Goal: Information Seeking & Learning: Find specific page/section

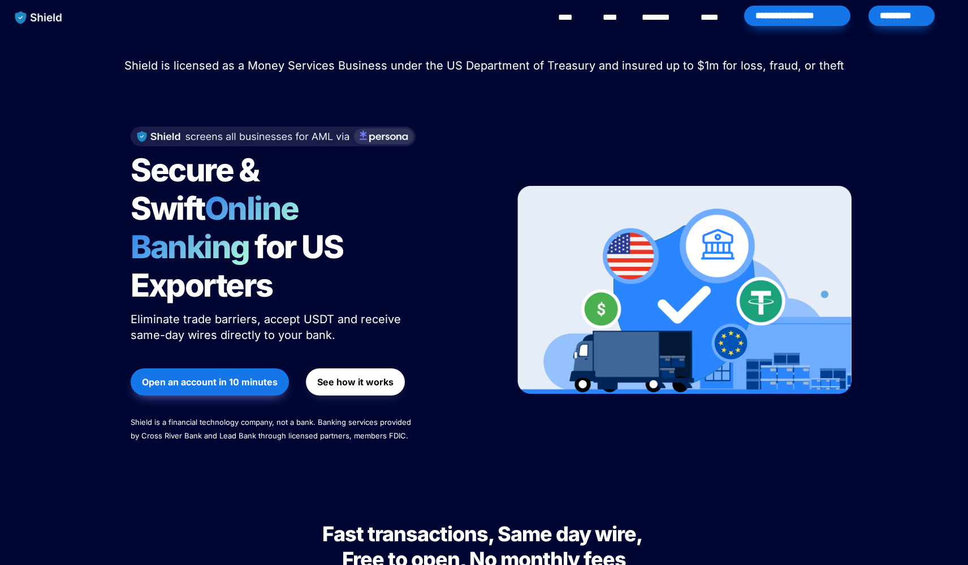
click at [248, 2] on div "**********" at bounding box center [523, 17] width 877 height 35
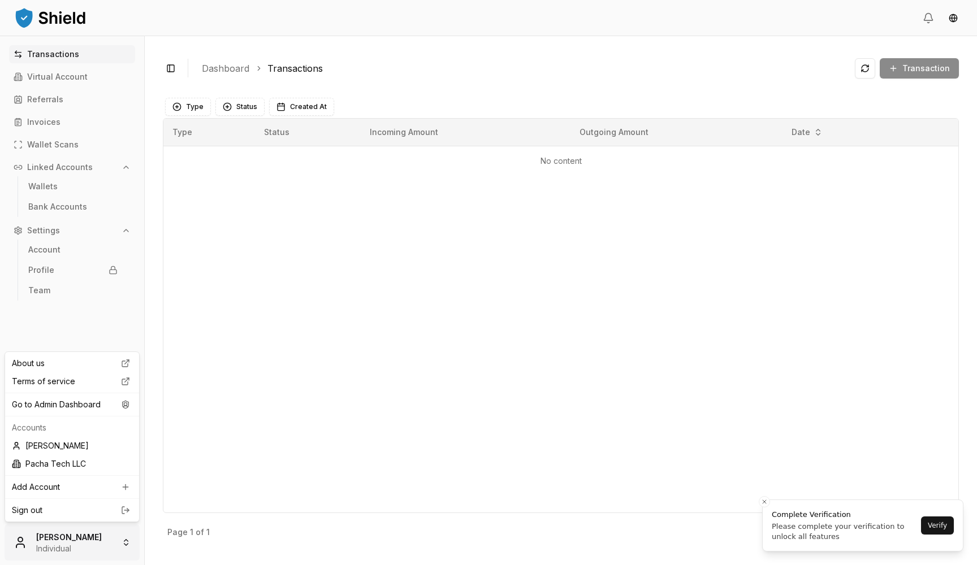
click at [67, 539] on html "Transactions Virtual Account Referrals Invoices Wallet Scans Linked Accounts Wa…" at bounding box center [488, 282] width 977 height 565
click at [83, 404] on div "Go to Admin Dashboard" at bounding box center [71, 405] width 129 height 18
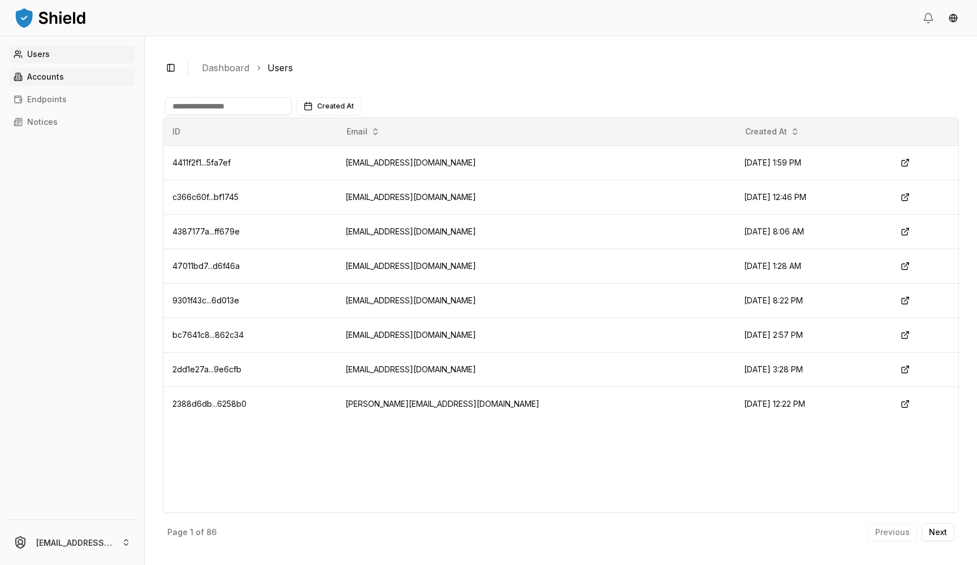
click at [95, 77] on link "Accounts" at bounding box center [72, 77] width 126 height 18
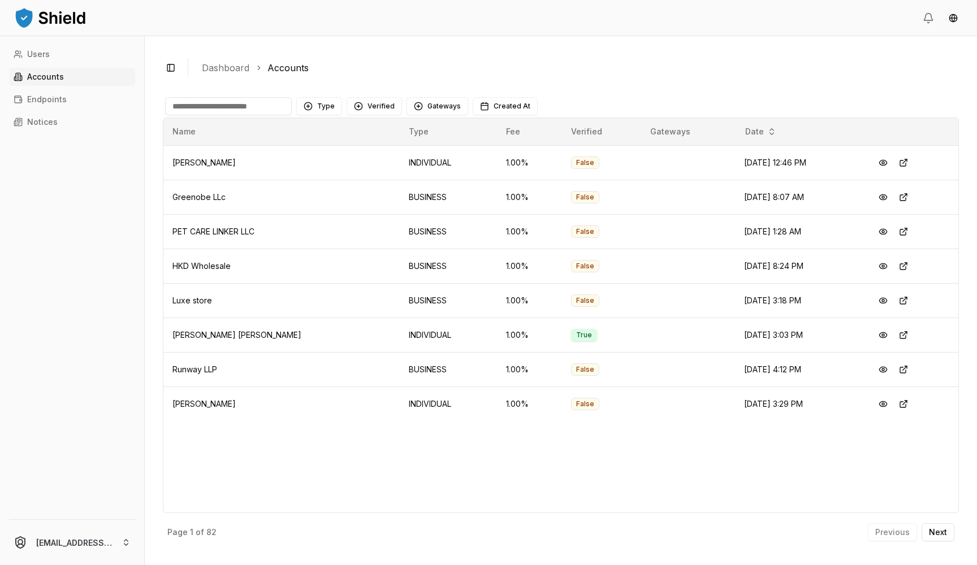
click at [242, 107] on input at bounding box center [228, 106] width 127 height 18
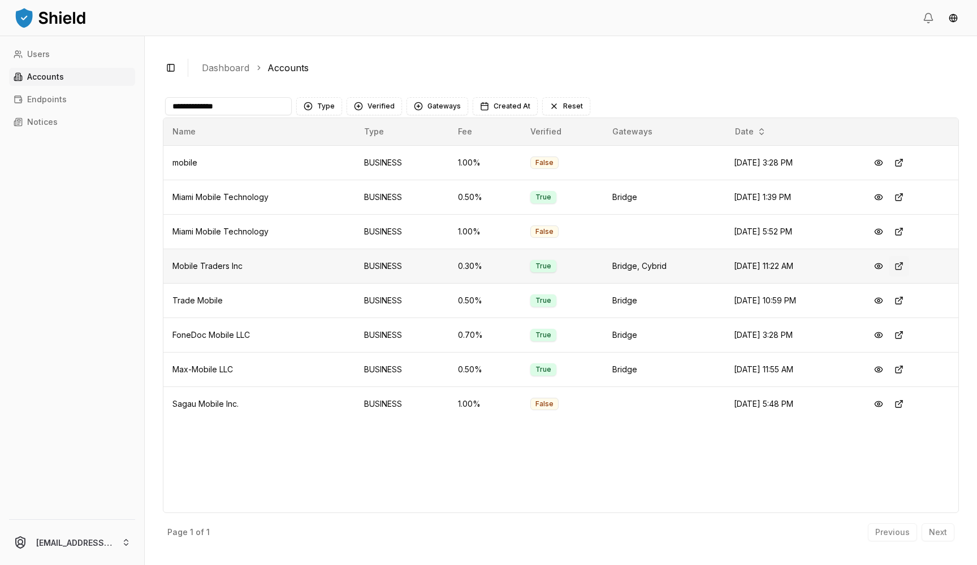
type input "**********"
click at [904, 263] on button at bounding box center [899, 266] width 20 height 20
click at [909, 264] on button at bounding box center [899, 266] width 20 height 20
click at [385, 105] on button "Verified" at bounding box center [374, 106] width 55 height 18
click at [381, 157] on span "VERIFIED" at bounding box center [382, 152] width 33 height 11
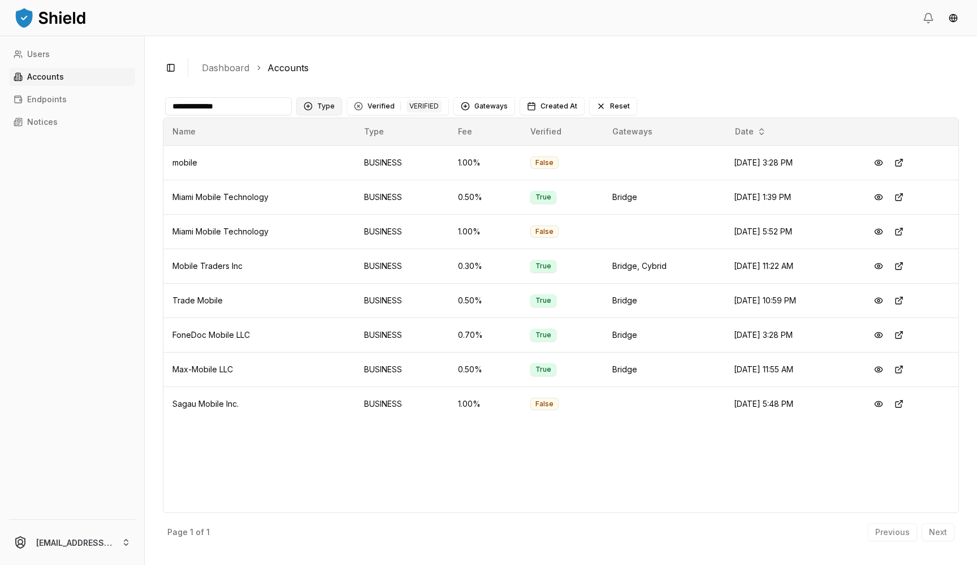
click at [326, 106] on button "Type" at bounding box center [319, 106] width 46 height 18
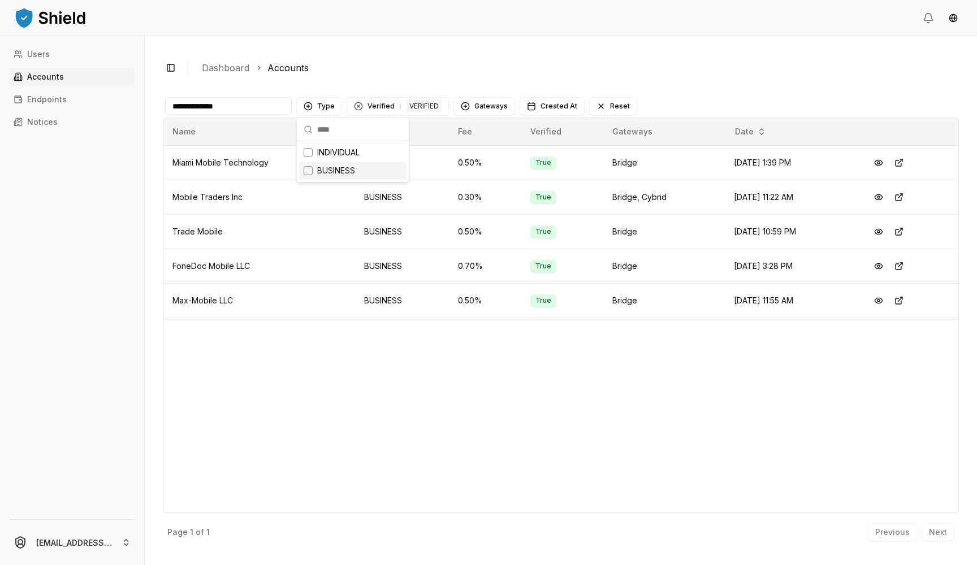
click at [306, 172] on div "Suggestions" at bounding box center [308, 170] width 9 height 9
click at [277, 105] on input "**********" at bounding box center [228, 106] width 127 height 18
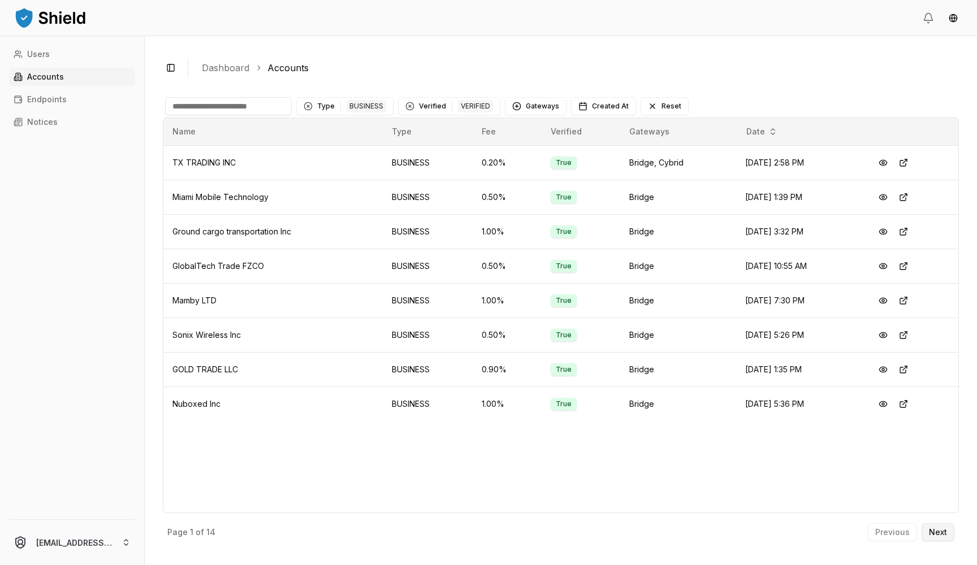
click at [935, 530] on p "Next" at bounding box center [938, 533] width 18 height 8
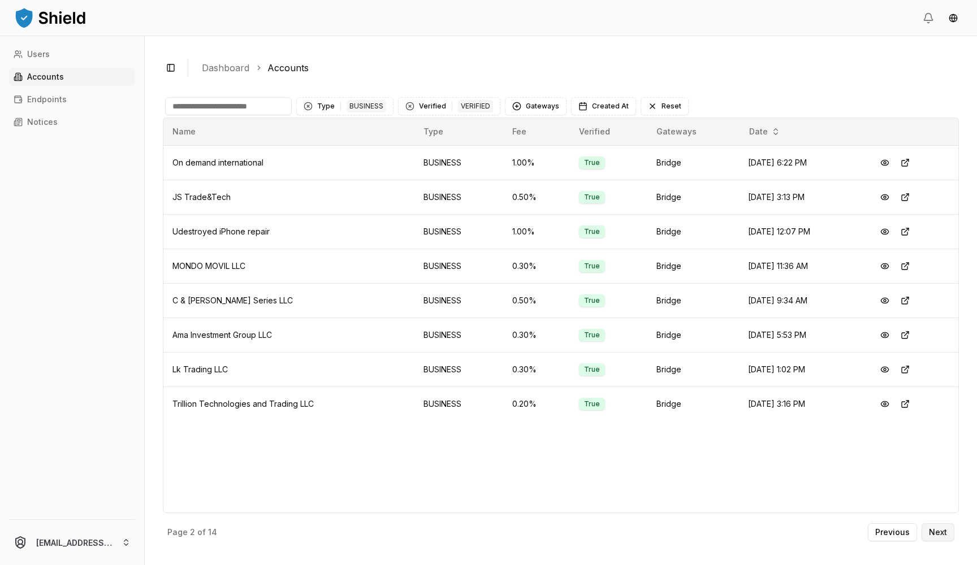
click at [935, 530] on p "Next" at bounding box center [938, 533] width 18 height 8
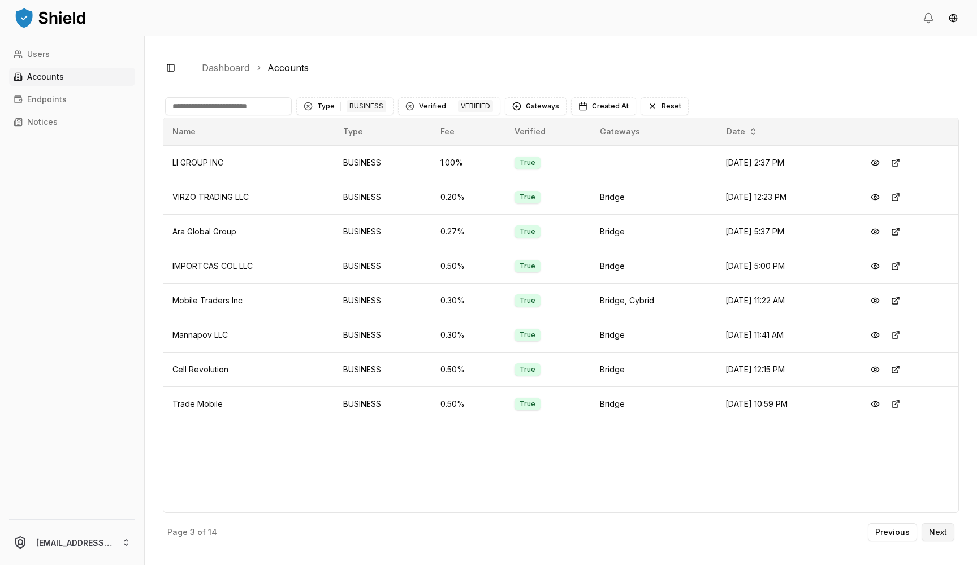
click at [935, 530] on p "Next" at bounding box center [938, 533] width 18 height 8
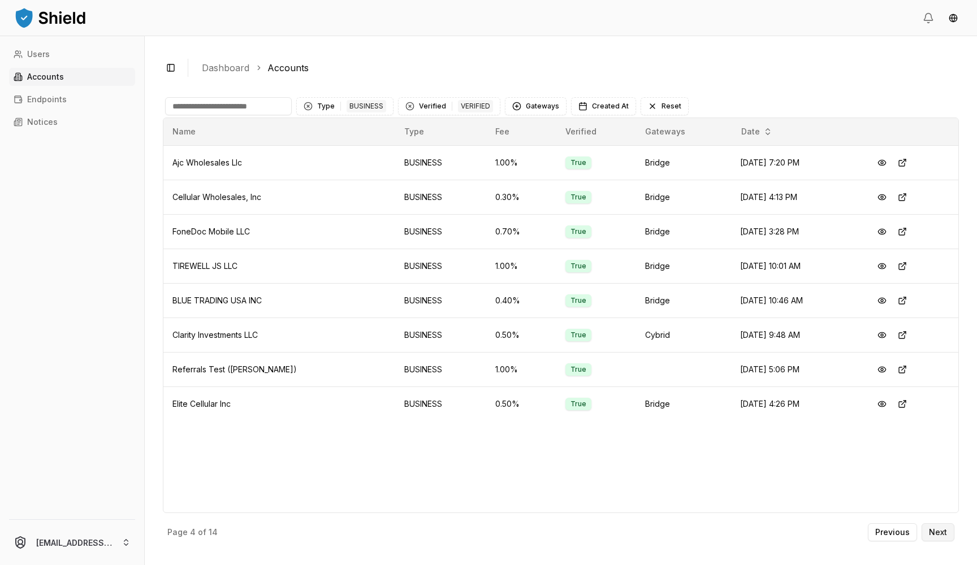
click at [934, 529] on p "Next" at bounding box center [938, 533] width 18 height 8
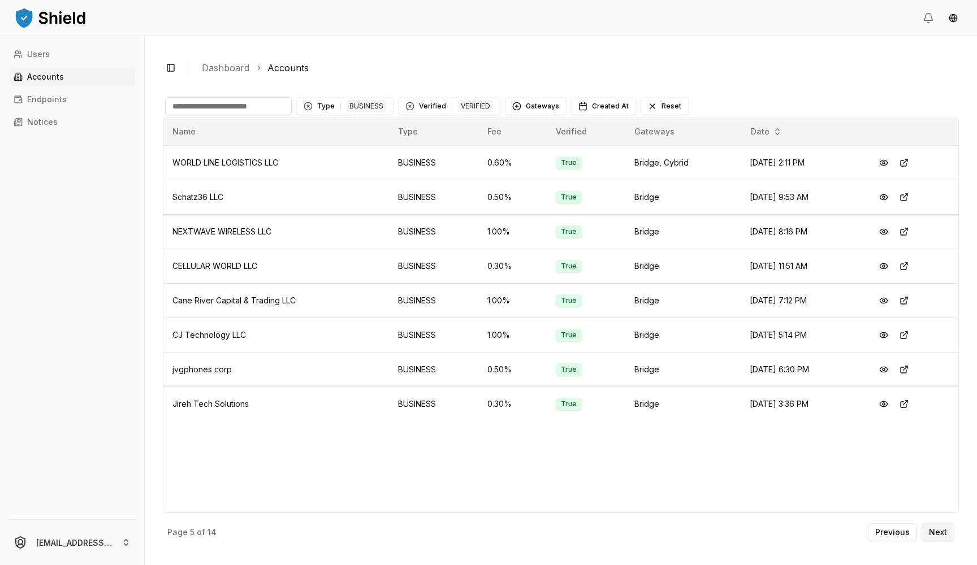
click at [934, 529] on p "Next" at bounding box center [938, 533] width 18 height 8
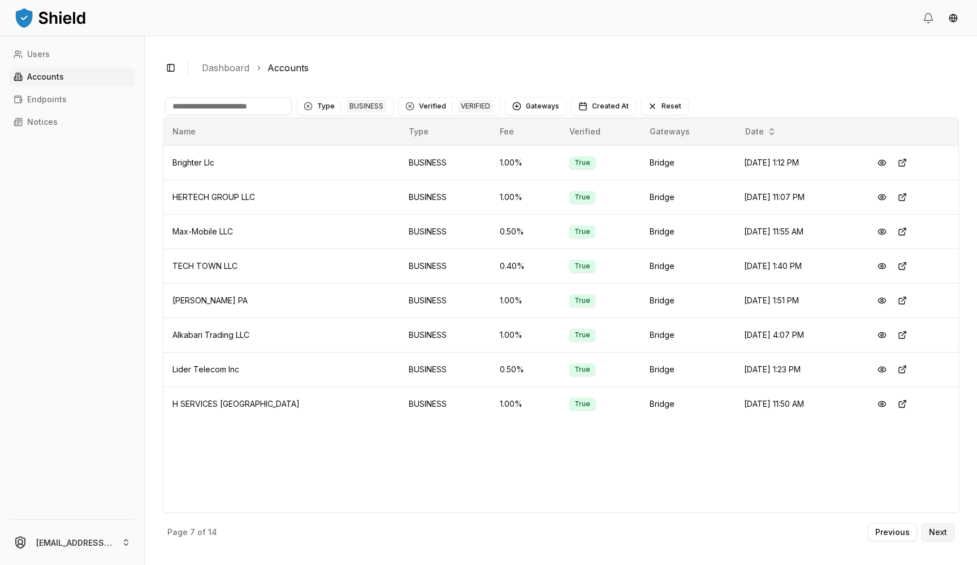
click at [934, 529] on p "Next" at bounding box center [938, 533] width 18 height 8
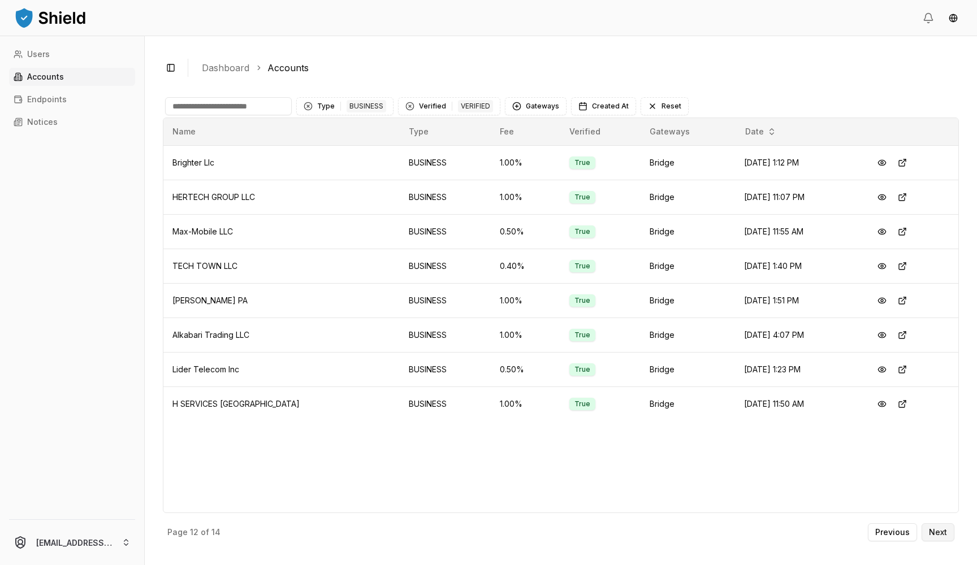
click at [934, 529] on p "Next" at bounding box center [938, 533] width 18 height 8
click at [934, 529] on div "Previous Next" at bounding box center [911, 533] width 87 height 18
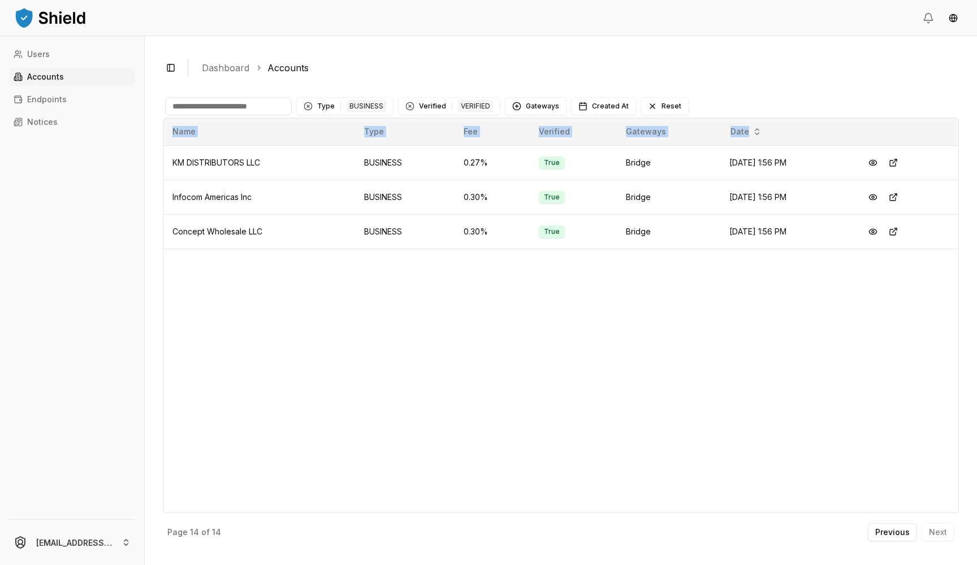
drag, startPoint x: 938, startPoint y: 271, endPoint x: 778, endPoint y: 141, distance: 206.2
click at [778, 141] on div "Name Type Fee Verified Gateways Date KM DISTRIBUTORS LLC BUSINESS 0.27 % True B…" at bounding box center [561, 316] width 796 height 396
click at [459, 261] on div "Name Type Fee Verified Gateways Date KM DISTRIBUTORS LLC BUSINESS 0.27 % True B…" at bounding box center [561, 316] width 796 height 396
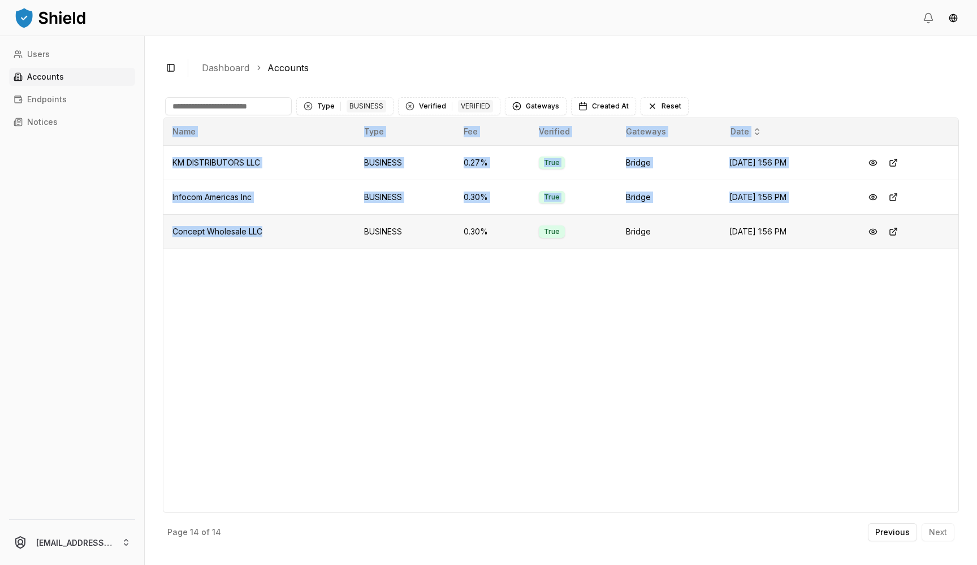
drag, startPoint x: 150, startPoint y: 148, endPoint x: 315, endPoint y: 228, distance: 183.6
click at [315, 227] on div "Toggle Sidebar Dashboard Accounts Type 1 BUSINESS Verified 1 VERIFIED Gateways …" at bounding box center [561, 300] width 832 height 529
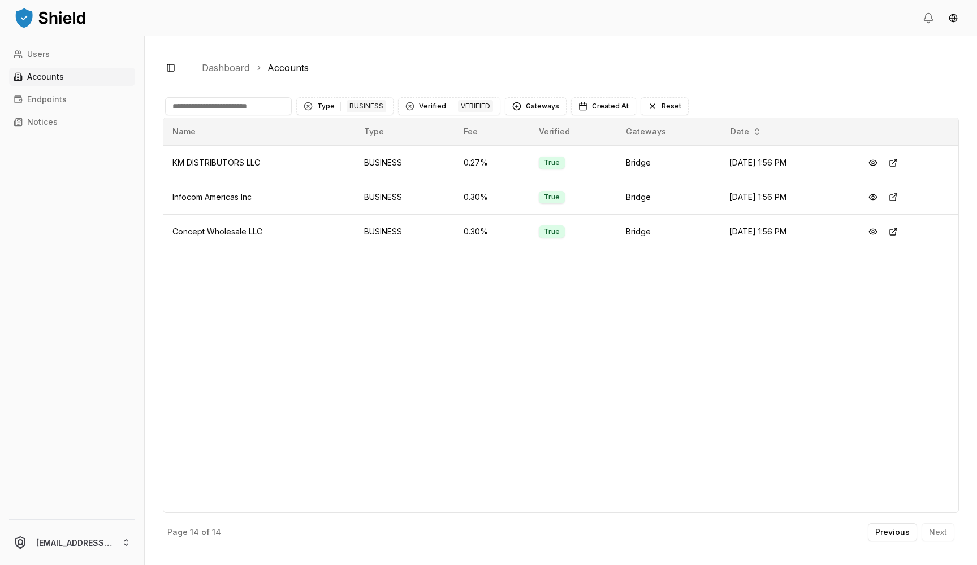
click at [375, 275] on div "Name Type Fee Verified Gateways Date KM DISTRIBUTORS LLC BUSINESS 0.27 % True B…" at bounding box center [561, 316] width 796 height 396
drag, startPoint x: 167, startPoint y: 255, endPoint x: 184, endPoint y: 260, distance: 17.2
click at [184, 260] on div "Name Type Fee Verified Gateways Date KM DISTRIBUTORS LLC BUSINESS 0.27 % True B…" at bounding box center [561, 316] width 796 height 396
click at [600, 257] on div "Name Type Fee Verified Gateways Date KM DISTRIBUTORS LLC BUSINESS 0.27 % True B…" at bounding box center [561, 316] width 796 height 396
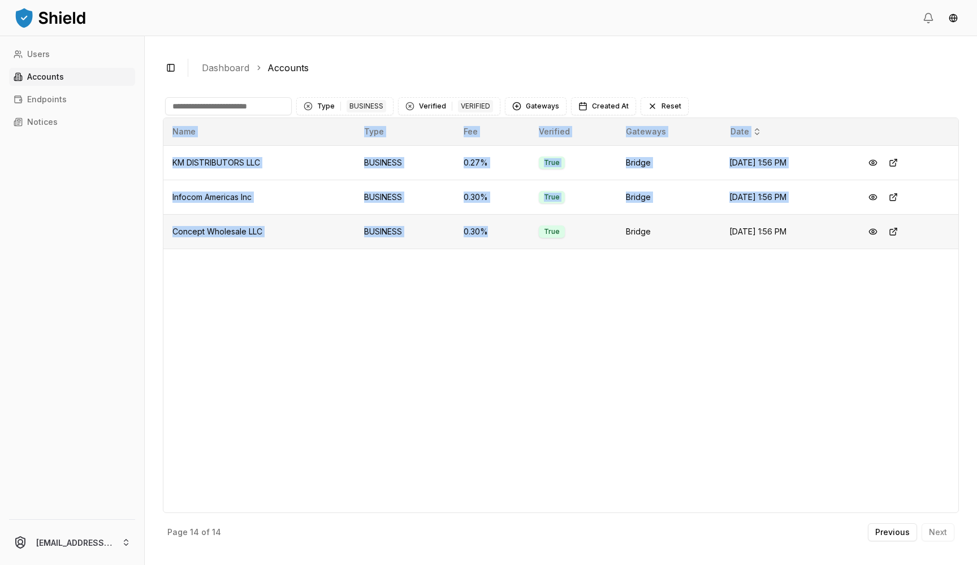
drag, startPoint x: 522, startPoint y: 280, endPoint x: 475, endPoint y: 241, distance: 60.6
click at [475, 241] on div "Name Type Fee Verified Gateways Date KM DISTRIBUTORS LLC BUSINESS 0.27 % True B…" at bounding box center [561, 316] width 796 height 396
click at [204, 173] on td "KM DISTRIBUTORS LLC" at bounding box center [259, 162] width 192 height 34
drag, startPoint x: 174, startPoint y: 163, endPoint x: 467, endPoint y: 244, distance: 304.4
click at [467, 244] on tbody "KM DISTRIBUTORS LLC BUSINESS 0.27 % True Bridge Feb 12, 2025 at 1:56 PM Infocom…" at bounding box center [560, 196] width 795 height 103
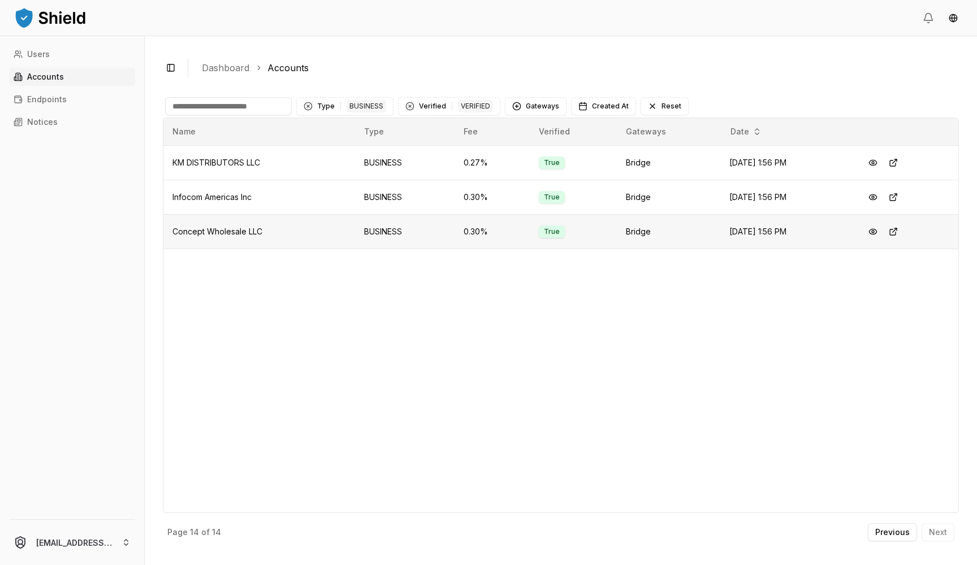
click at [474, 226] on td "0.30 %" at bounding box center [492, 231] width 75 height 34
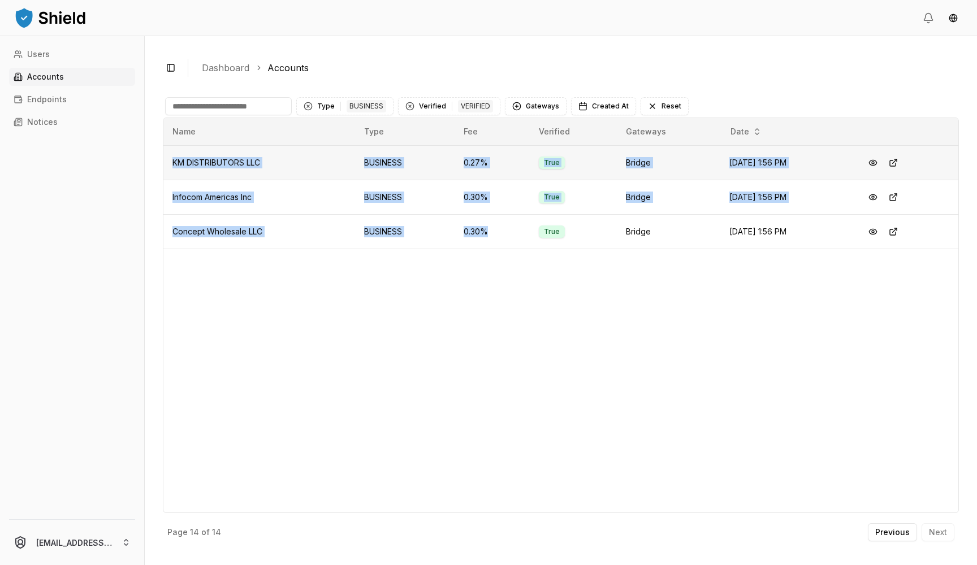
drag, startPoint x: 474, startPoint y: 234, endPoint x: 169, endPoint y: 162, distance: 313.1
click at [169, 162] on tbody "KM DISTRIBUTORS LLC BUSINESS 0.27 % True Bridge Feb 12, 2025 at 1:56 PM Infocom…" at bounding box center [560, 196] width 795 height 103
copy tbody "KM DISTRIBUTORS LLC BUSINESS 0.27 % True Bridge Feb 12, 2025 at 1:56 PM Infocom…"
click at [876, 532] on button "Previous" at bounding box center [892, 533] width 49 height 18
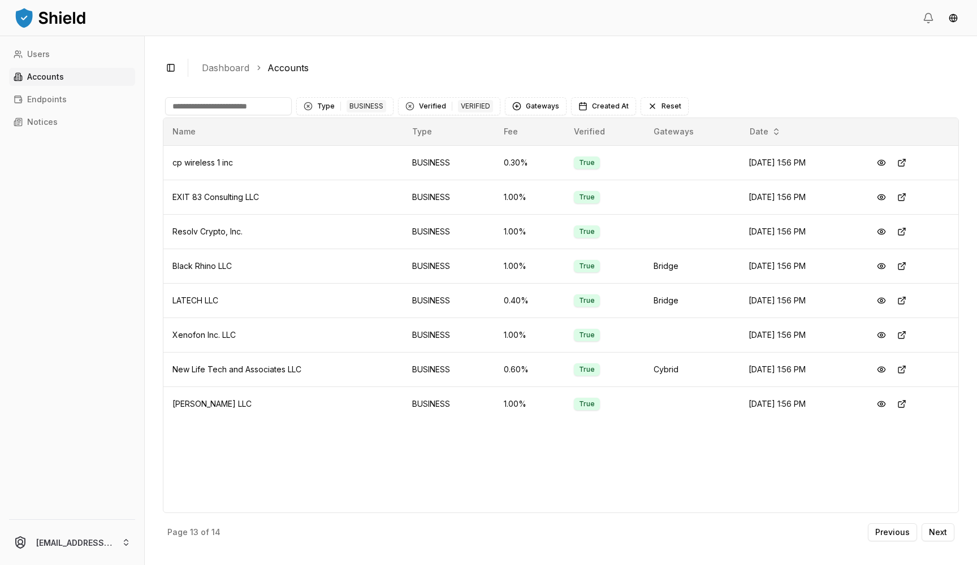
click at [538, 432] on div "Name Type Fee Verified Gateways Date cp wireless 1 inc BUSINESS 0.30 % True Feb…" at bounding box center [561, 316] width 796 height 396
click at [730, 456] on div "Name Type Fee Verified Gateways Date cp wireless 1 inc BUSINESS 0.30 % True Feb…" at bounding box center [561, 316] width 796 height 396
drag, startPoint x: 704, startPoint y: 447, endPoint x: 190, endPoint y: 159, distance: 589.0
click at [190, 159] on div "Name Type Fee Verified Gateways Date cp wireless 1 inc BUSINESS 0.30 % True Feb…" at bounding box center [561, 316] width 796 height 396
click at [168, 158] on td "cp wireless 1 inc" at bounding box center [283, 162] width 240 height 34
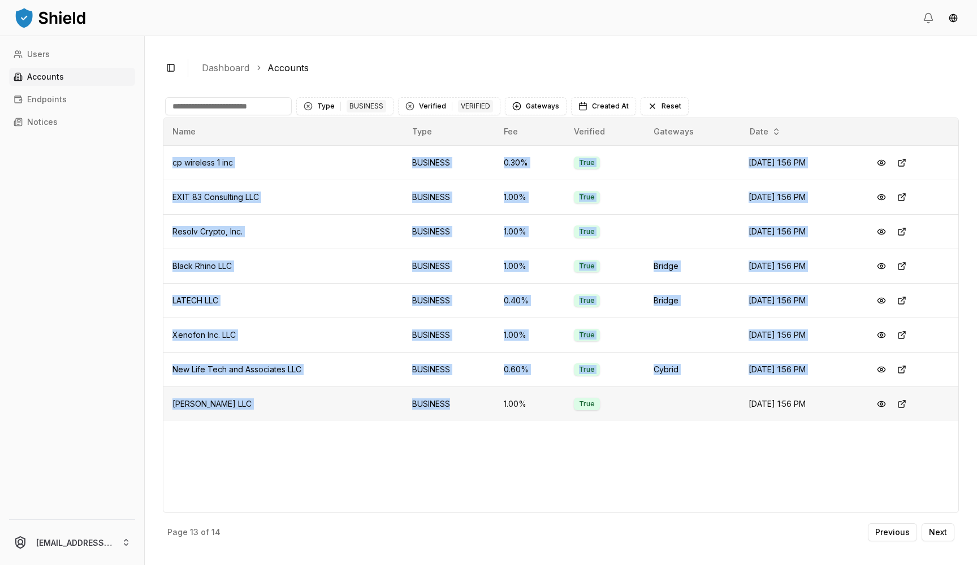
drag, startPoint x: 174, startPoint y: 159, endPoint x: 440, endPoint y: 412, distance: 367.9
click at [440, 412] on tbody "cp wireless 1 inc BUSINESS 0.30 % True Feb 12, 2025 at 1:56 PM EXIT 83 Consulti…" at bounding box center [560, 283] width 795 height 276
copy tbody "cp wireless 1 inc BUSINESS 0.30 % True Feb 12, 2025 at 1:56 PM EXIT 83 Consulti…"
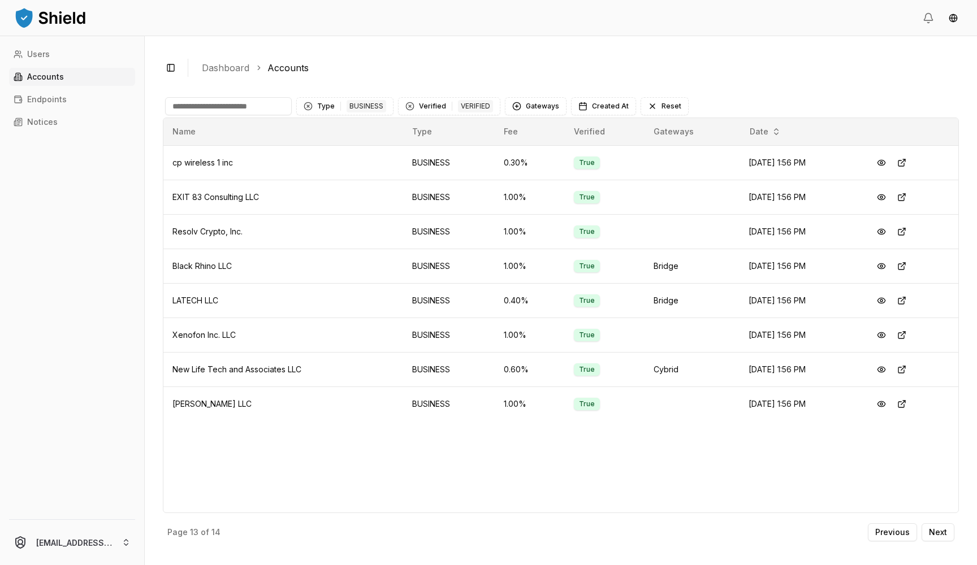
click at [436, 454] on div "Name Type Fee Verified Gateways Date cp wireless 1 inc BUSINESS 0.30 % True Feb…" at bounding box center [561, 316] width 796 height 396
click at [876, 529] on button "Previous" at bounding box center [892, 533] width 49 height 18
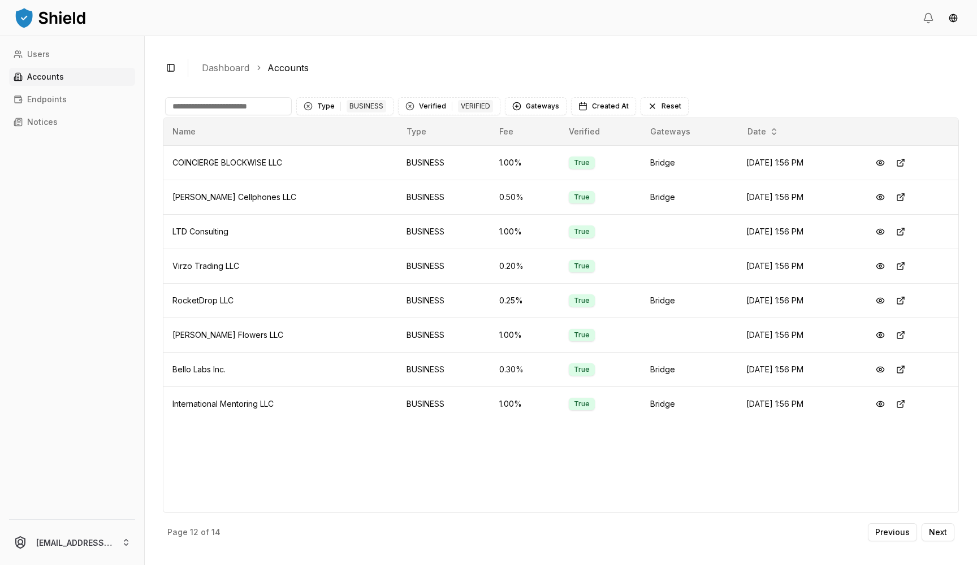
click at [484, 488] on div "Name Type Fee Verified Gateways Date COINCIERGE BLOCKWISE LLC BUSINESS 1.00 % T…" at bounding box center [561, 316] width 796 height 396
click at [294, 292] on td "RocketDrop LLC" at bounding box center [280, 300] width 234 height 34
drag, startPoint x: 758, startPoint y: 435, endPoint x: 170, endPoint y: 156, distance: 651.5
click at [170, 156] on div "Name Type Fee Verified Gateways Date COINCIERGE BLOCKWISE LLC BUSINESS 1.00 % T…" at bounding box center [561, 316] width 796 height 396
copy table "Name Type Fee Verified Gateways Date"
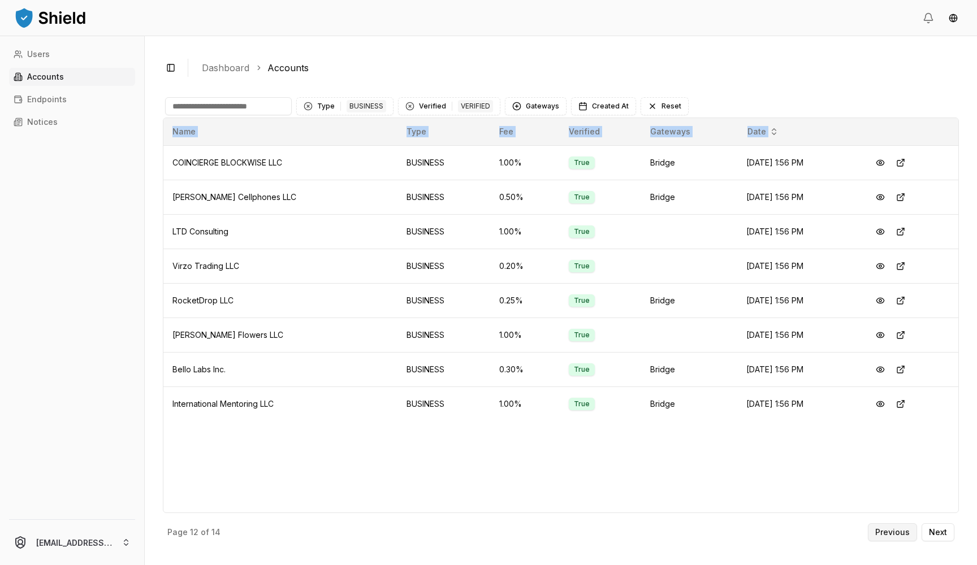
click at [876, 537] on button "Previous" at bounding box center [892, 533] width 49 height 18
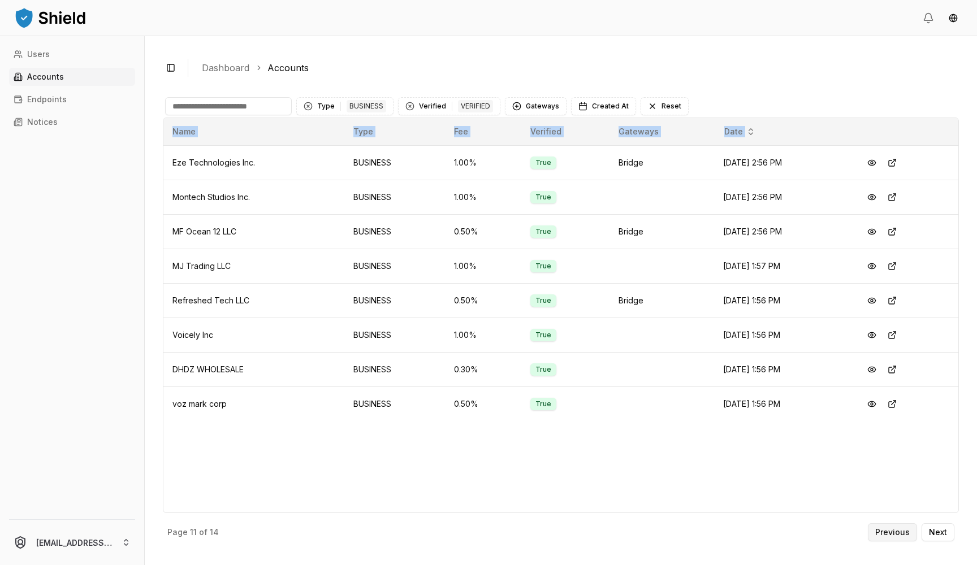
click at [889, 526] on button "Previous" at bounding box center [892, 533] width 49 height 18
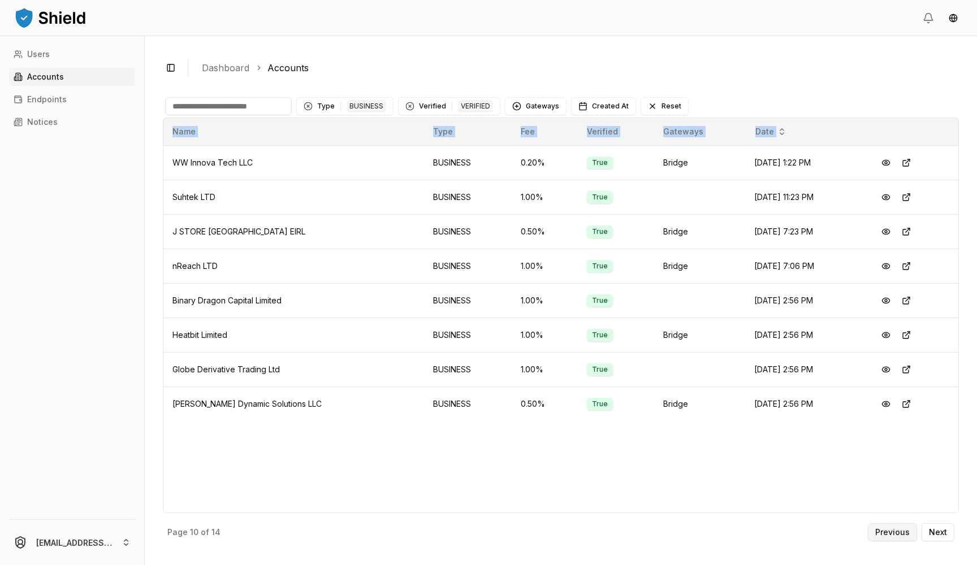
click at [895, 529] on p "Previous" at bounding box center [892, 533] width 34 height 8
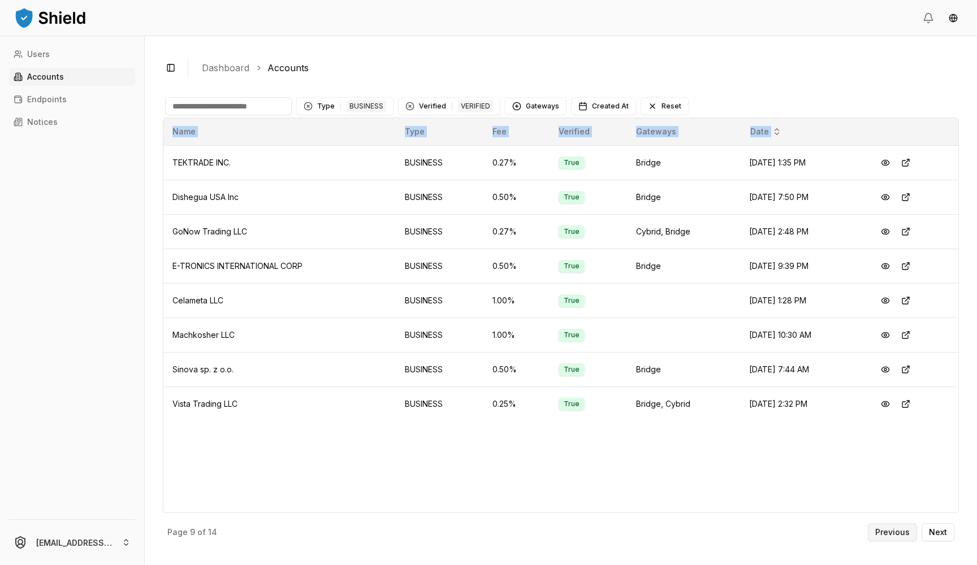
click at [894, 529] on p "Previous" at bounding box center [892, 533] width 34 height 8
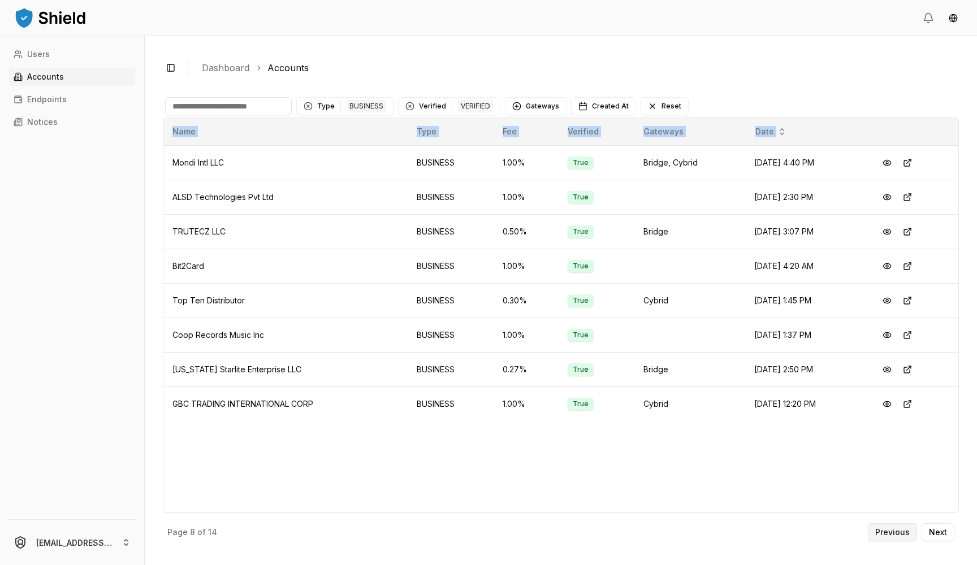
click at [892, 534] on p "Previous" at bounding box center [892, 533] width 34 height 8
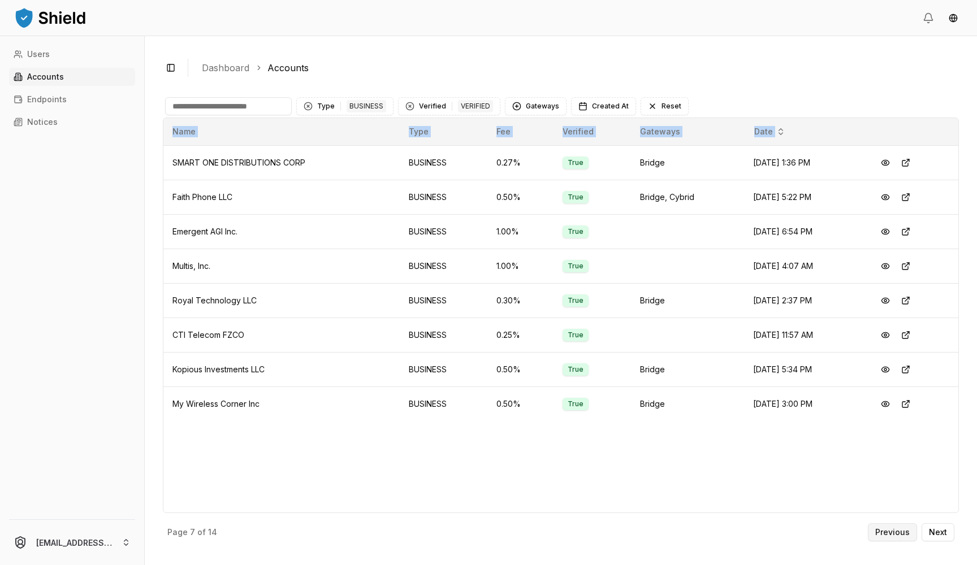
click at [898, 529] on p "Previous" at bounding box center [892, 533] width 34 height 8
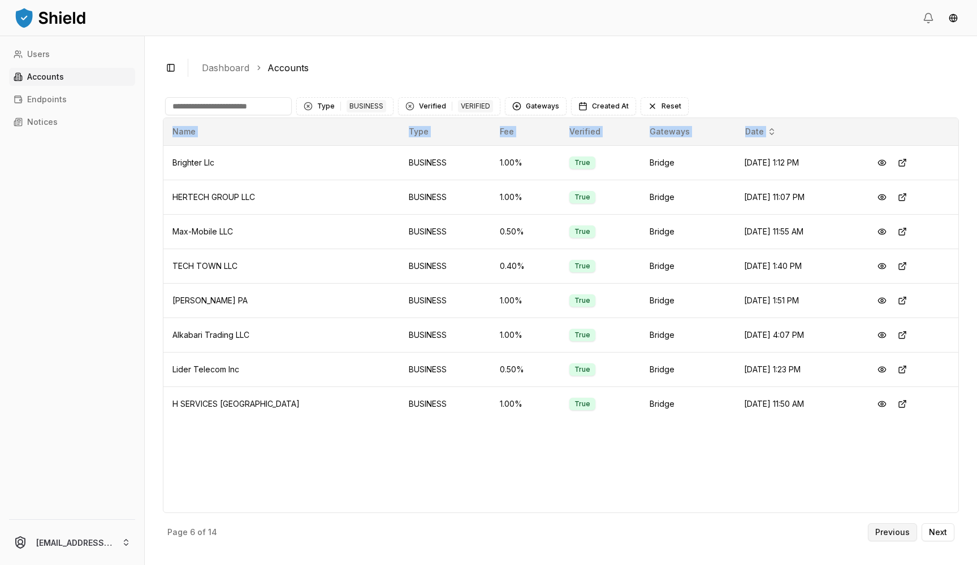
click at [889, 535] on p "Previous" at bounding box center [892, 533] width 34 height 8
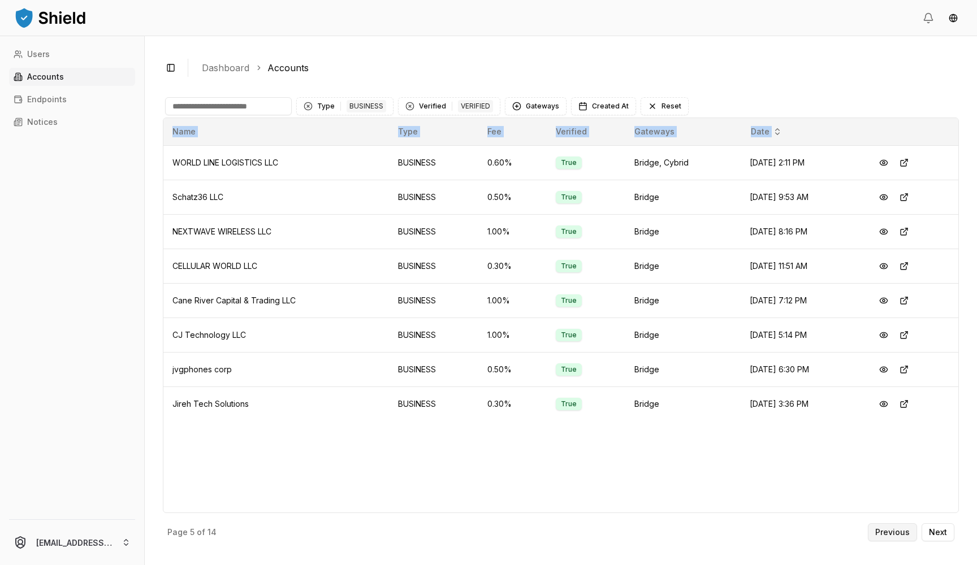
click at [892, 530] on p "Previous" at bounding box center [892, 533] width 34 height 8
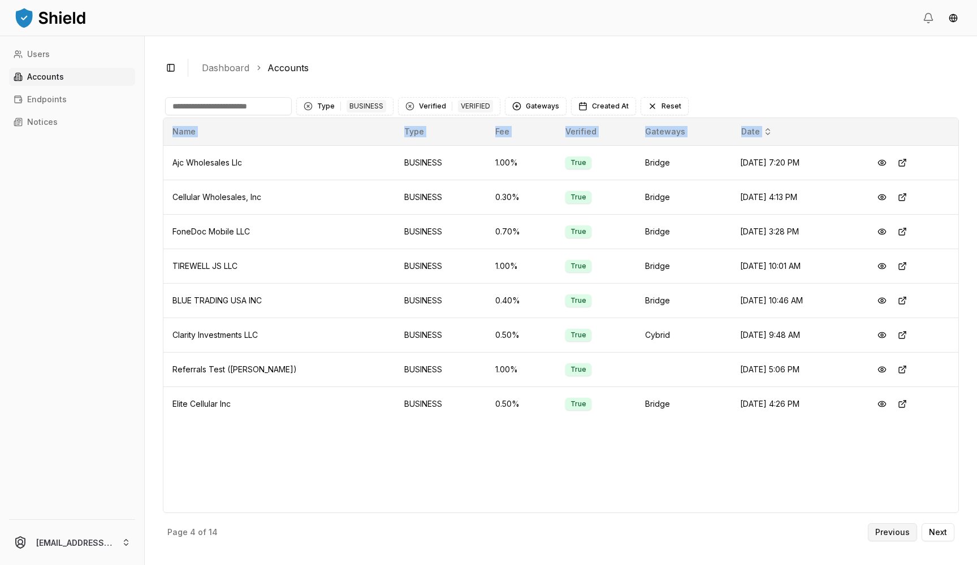
click at [901, 531] on p "Previous" at bounding box center [892, 533] width 34 height 8
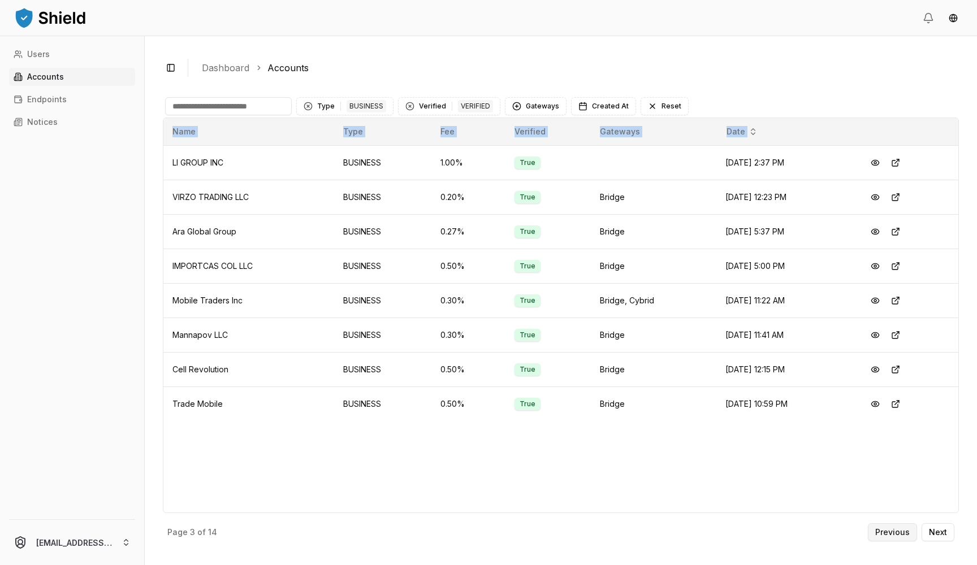
click at [883, 527] on button "Previous" at bounding box center [892, 533] width 49 height 18
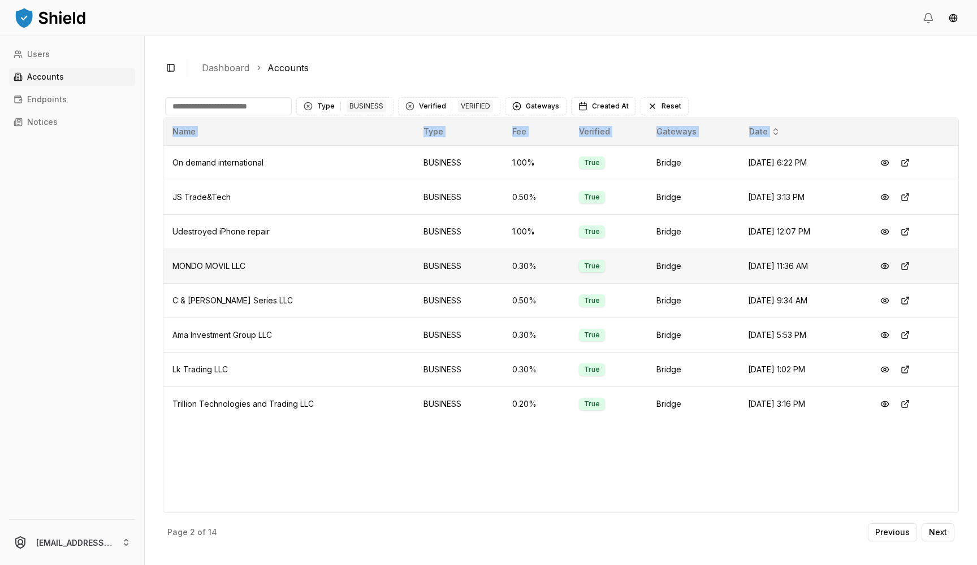
click at [330, 253] on td "MONDO MOVIL LLC" at bounding box center [288, 266] width 251 height 34
drag, startPoint x: 976, startPoint y: 465, endPoint x: 283, endPoint y: 154, distance: 760.2
click at [283, 154] on div "Toggle Sidebar Dashboard Accounts Type 1 BUSINESS Verified 1 VERIFIED Gateways …" at bounding box center [561, 300] width 832 height 529
copy table "Name Type Fee Verified Gateways Date"
click at [896, 535] on p "Previous" at bounding box center [892, 533] width 34 height 8
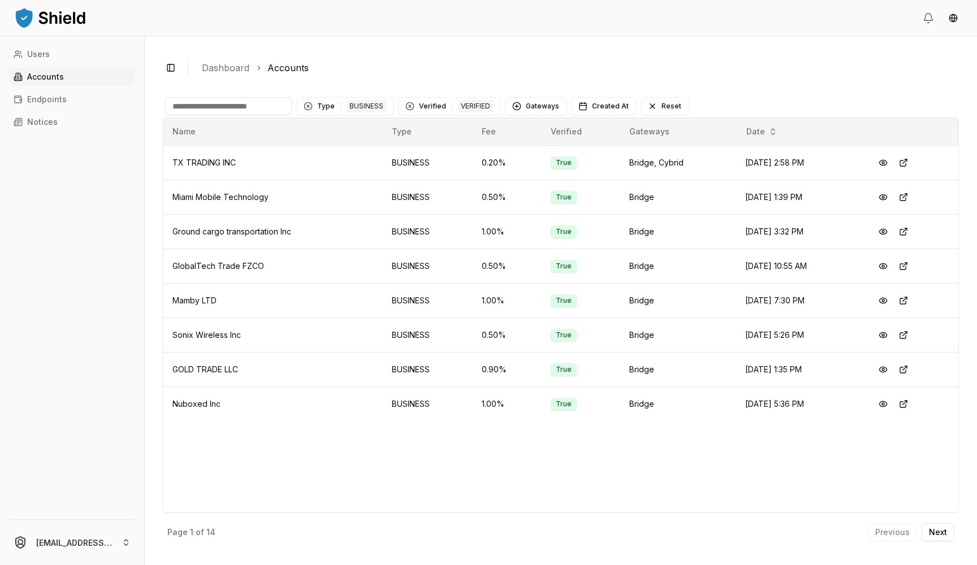
click at [601, 79] on div "Toggle Sidebar Dashboard Accounts" at bounding box center [561, 67] width 796 height 27
click at [302, 106] on button "Type 1 BUSINESS" at bounding box center [344, 106] width 97 height 18
click at [306, 106] on div "Clear Type filter" at bounding box center [308, 106] width 9 height 9
click at [357, 108] on div "Clear Verified filter" at bounding box center [358, 106] width 9 height 9
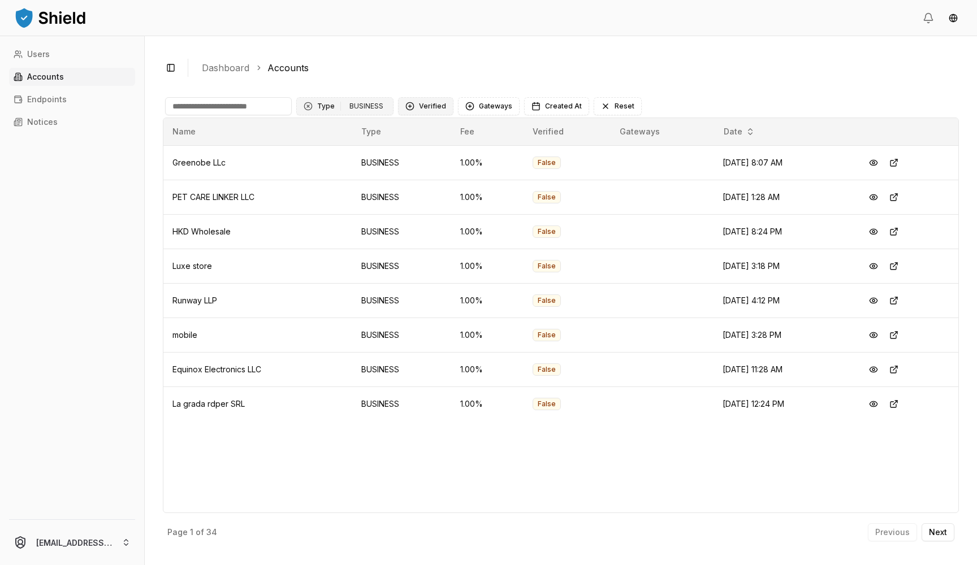
click at [412, 70] on ol "Dashboard Accounts" at bounding box center [576, 68] width 748 height 14
click at [928, 529] on button "Next" at bounding box center [938, 533] width 33 height 18
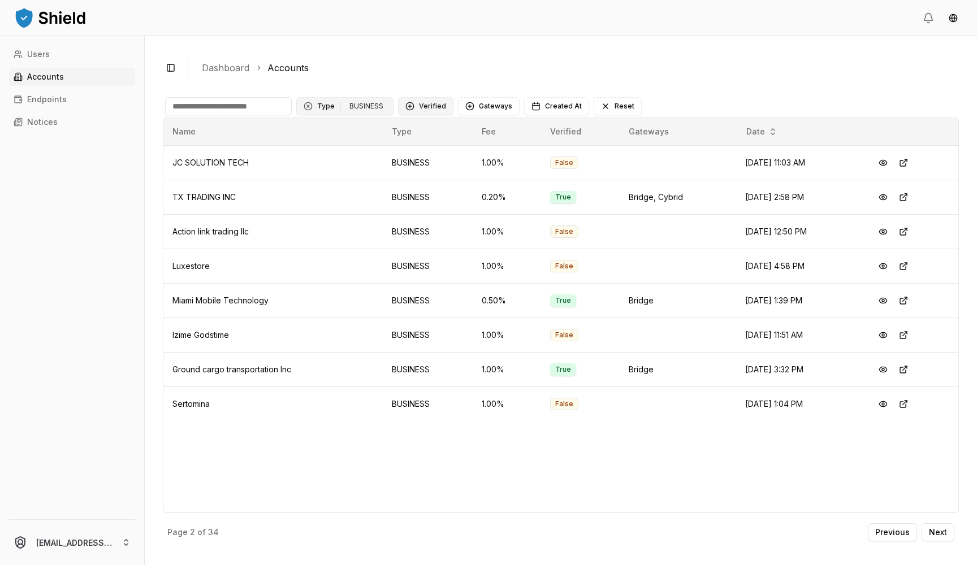
click at [434, 103] on button "Verified" at bounding box center [425, 106] width 55 height 18
click at [412, 151] on div "Suggestions" at bounding box center [408, 152] width 9 height 9
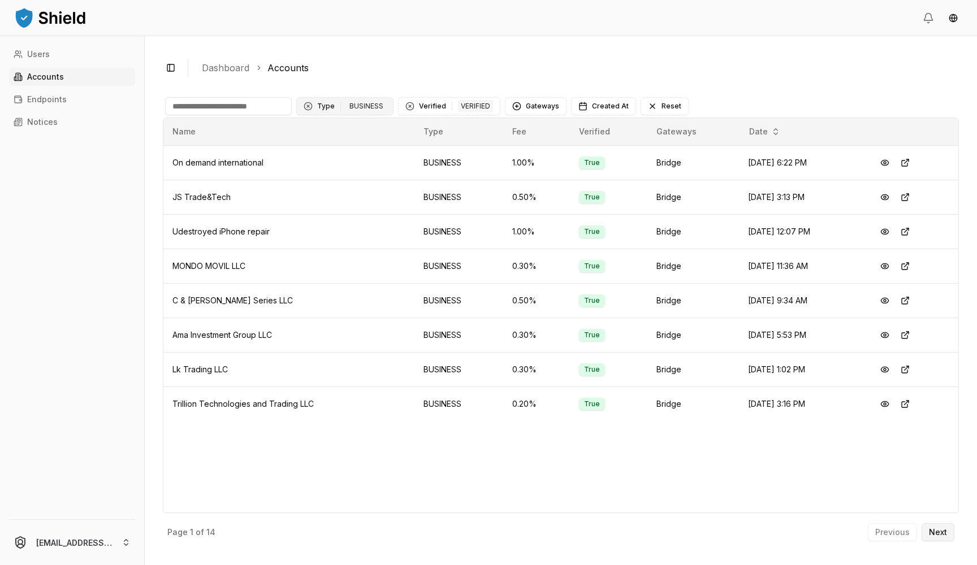
click at [936, 538] on button "Next" at bounding box center [938, 533] width 33 height 18
click at [905, 533] on p "Previous" at bounding box center [892, 533] width 34 height 8
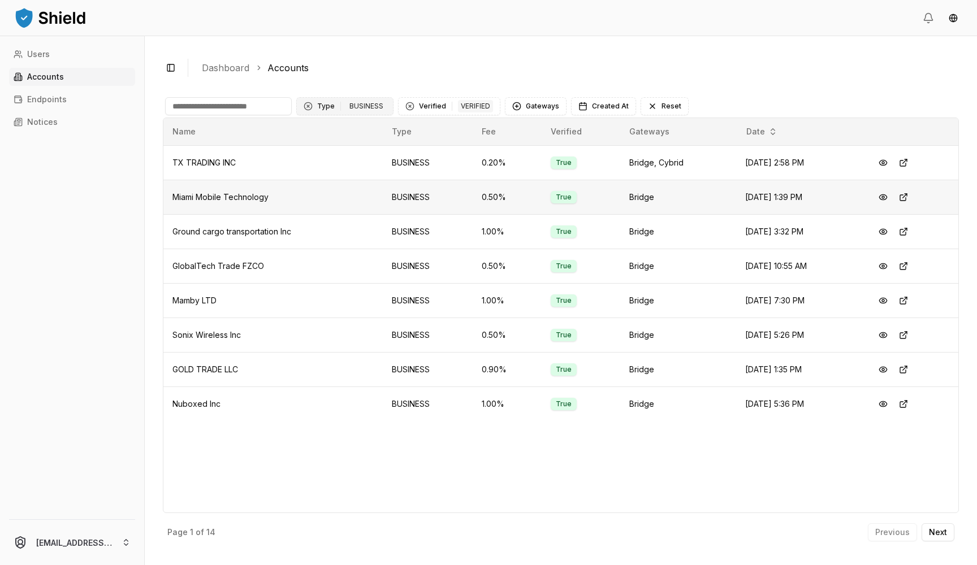
click at [221, 198] on span "Miami Mobile Technology" at bounding box center [220, 197] width 96 height 10
copy span "Miami Mobile Technology"
click at [233, 231] on span "Ground cargo transportation Inc" at bounding box center [231, 232] width 119 height 10
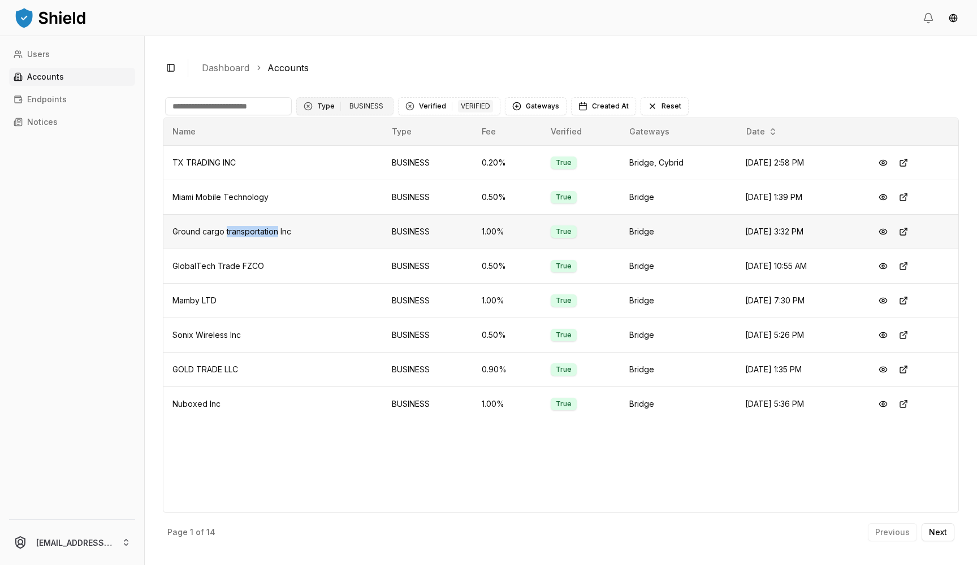
click at [233, 231] on span "Ground cargo transportation Inc" at bounding box center [231, 232] width 119 height 10
click at [222, 158] on span "TX TRADING INC" at bounding box center [203, 163] width 63 height 10
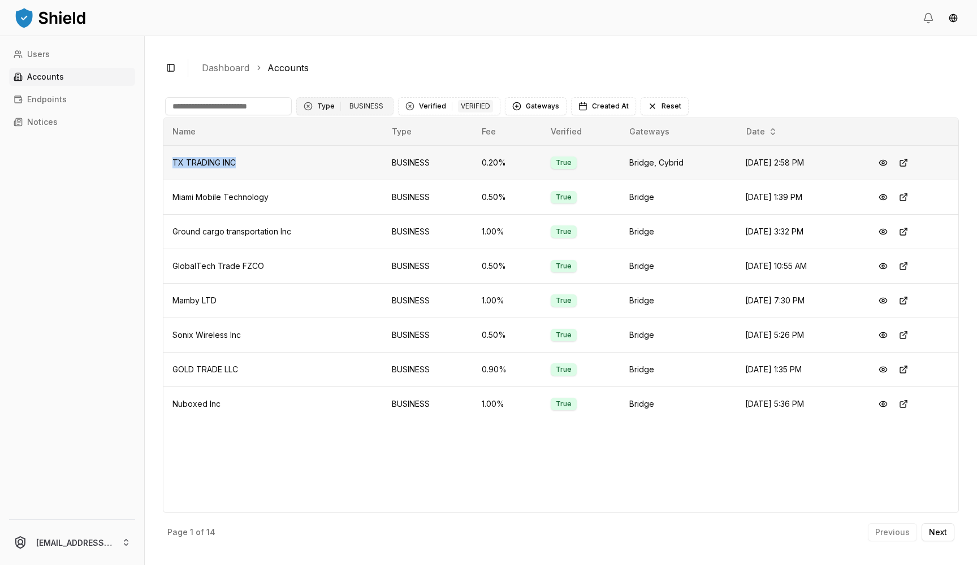
copy span "TX TRADING INC"
click at [218, 194] on span "Miami Mobile Technology" at bounding box center [220, 197] width 96 height 10
copy span "Miami Mobile Technology"
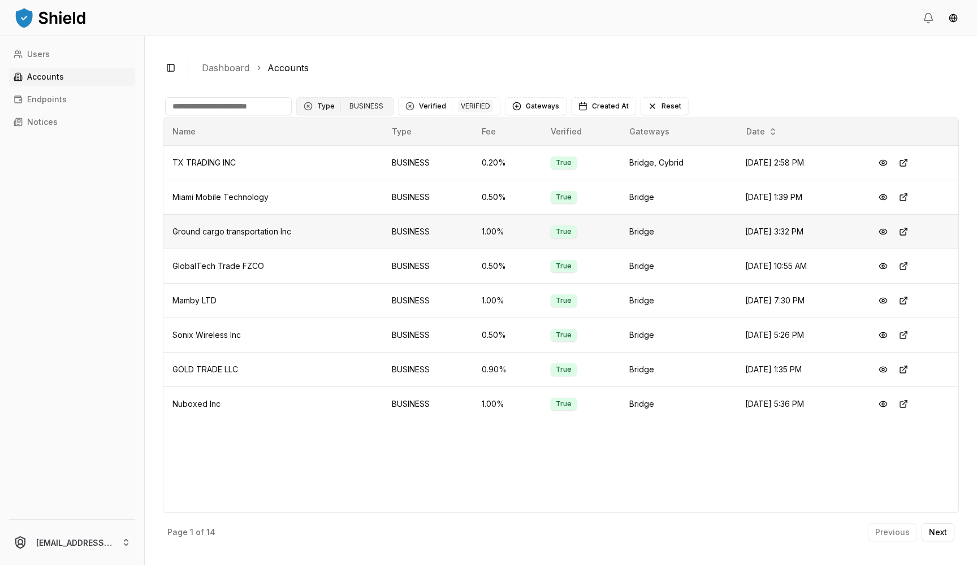
click at [204, 227] on span "Ground cargo transportation Inc" at bounding box center [231, 232] width 119 height 10
copy span "Ground cargo transportation Inc"
click at [207, 264] on span "GlobalTech Trade FZCO" at bounding box center [218, 266] width 92 height 10
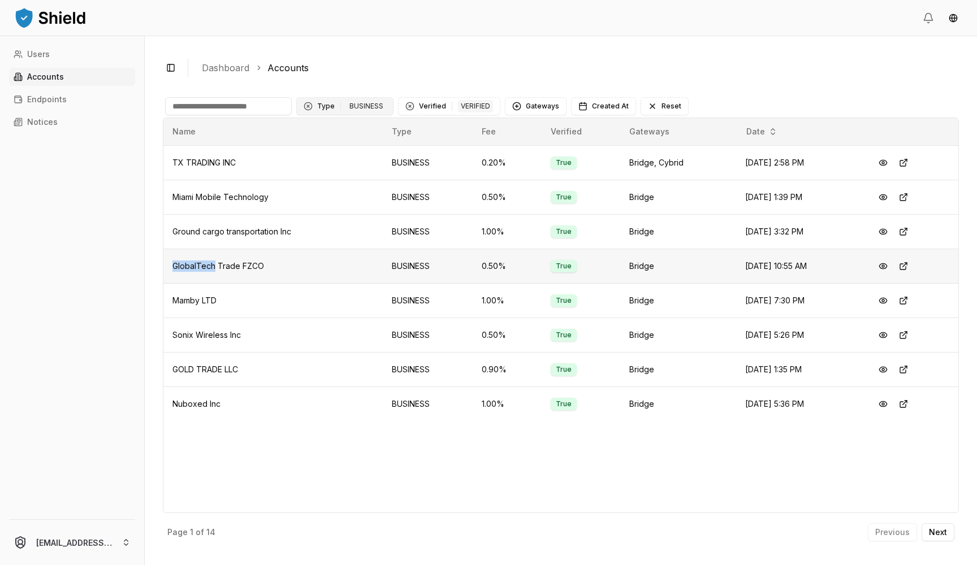
click at [207, 264] on span "GlobalTech Trade FZCO" at bounding box center [218, 266] width 92 height 10
copy span "GlobalTech Trade FZCO"
click at [193, 305] on span "Mamby LTD" at bounding box center [194, 301] width 44 height 10
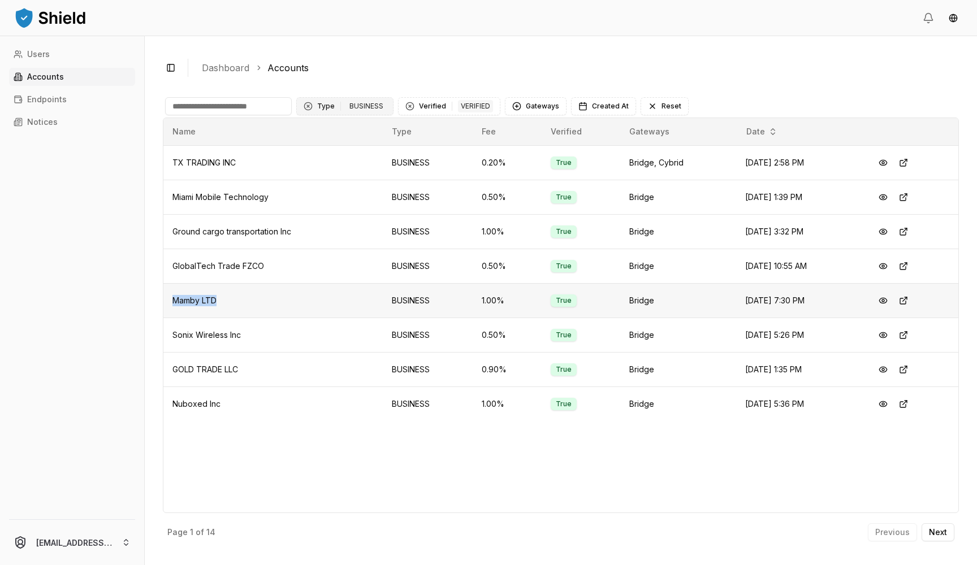
click at [193, 305] on span "Mamby LTD" at bounding box center [194, 301] width 44 height 10
click at [211, 106] on input at bounding box center [228, 106] width 127 height 18
type input "*****"
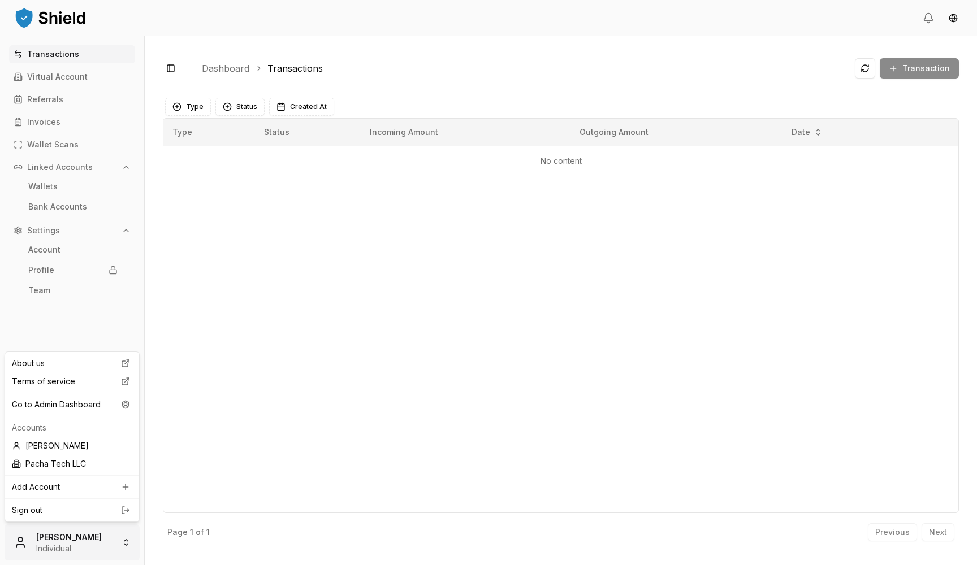
click at [79, 545] on html "Transactions Virtual Account Referrals Invoices Wallet Scans Linked Accounts Wa…" at bounding box center [488, 282] width 977 height 565
click at [107, 411] on div "Go to Admin Dashboard" at bounding box center [71, 405] width 129 height 18
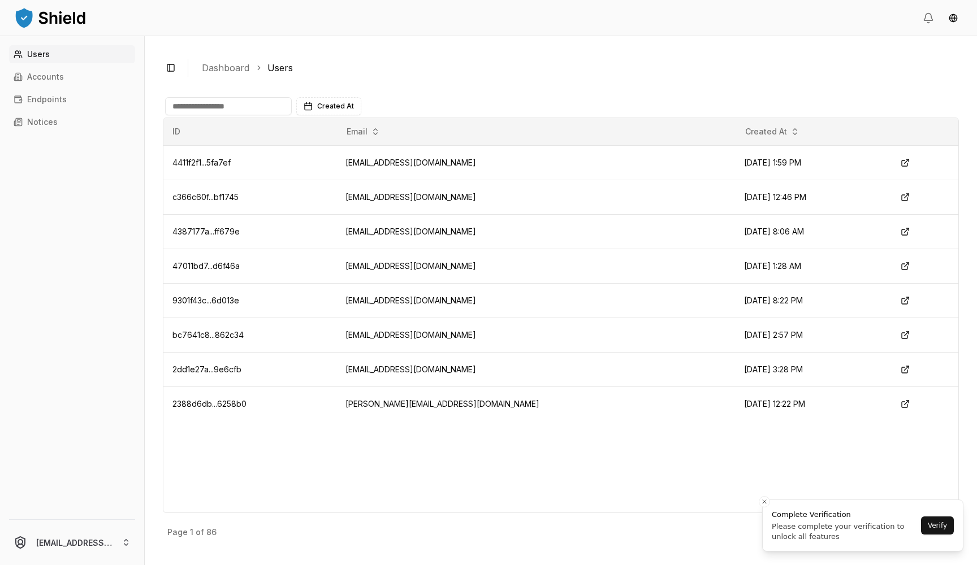
click at [237, 114] on input at bounding box center [228, 106] width 127 height 18
paste input "**********"
type input "**********"
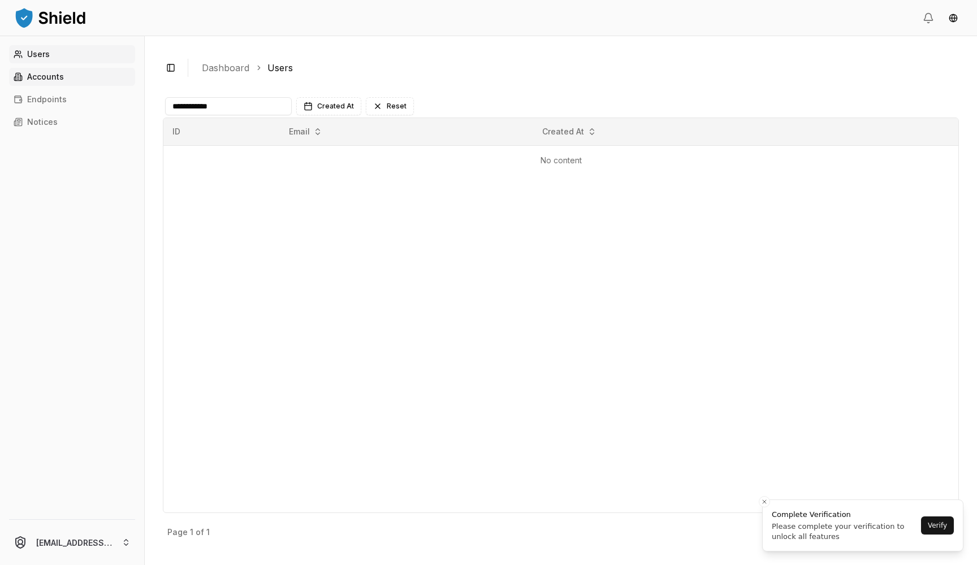
click at [63, 70] on link "Accounts" at bounding box center [72, 77] width 126 height 18
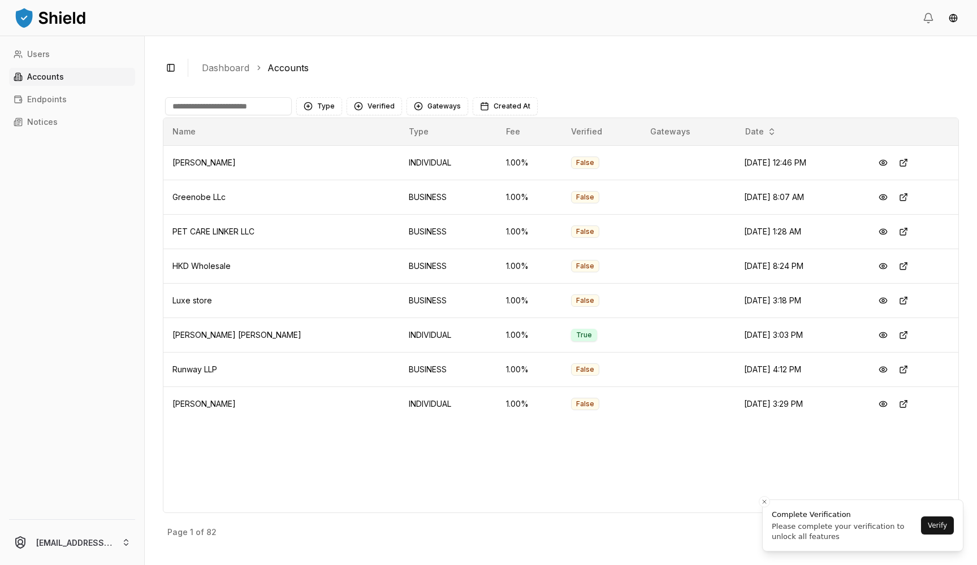
click at [215, 105] on input at bounding box center [228, 106] width 127 height 18
paste input "**********"
type input "**********"
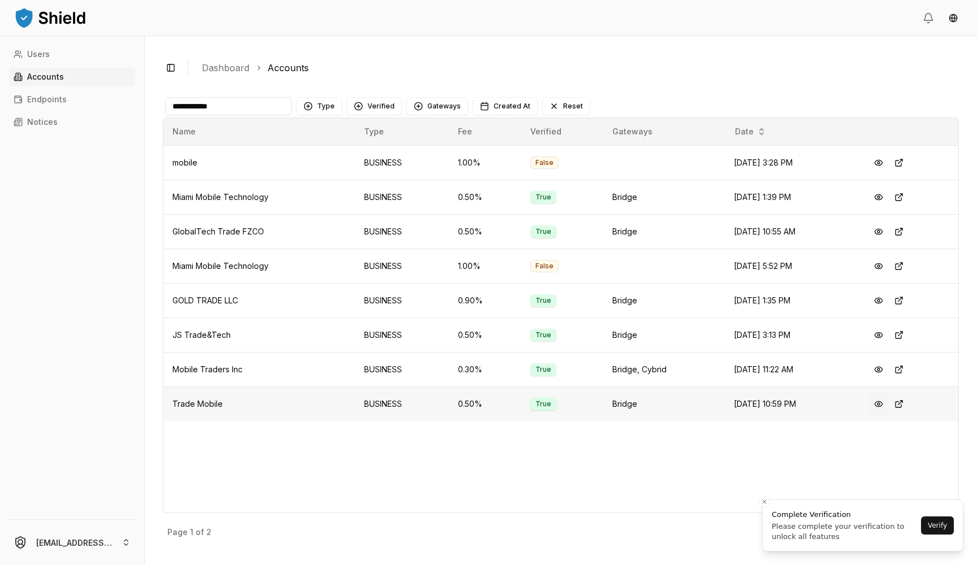
click at [885, 403] on button at bounding box center [878, 404] width 20 height 20
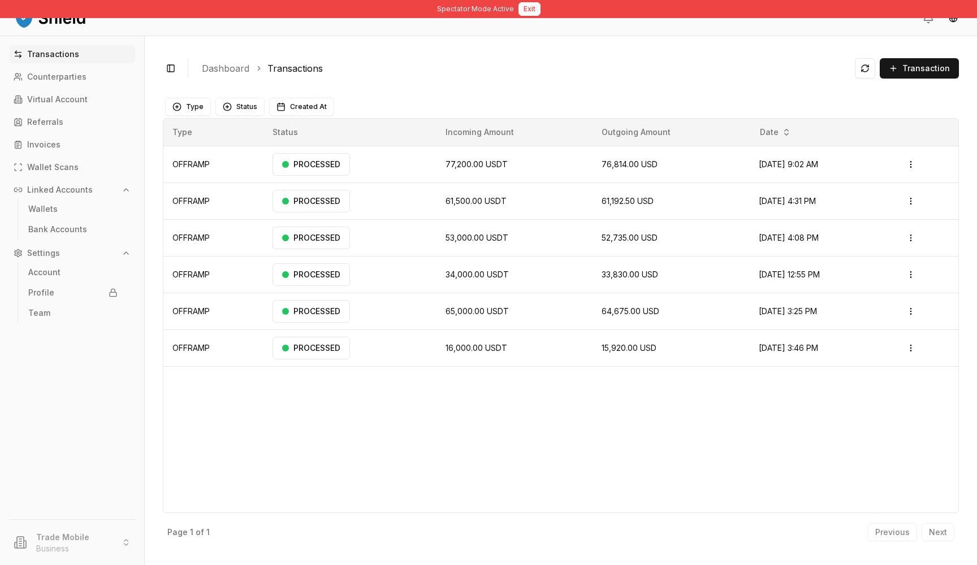
click at [526, 11] on button "Exit" at bounding box center [529, 9] width 22 height 14
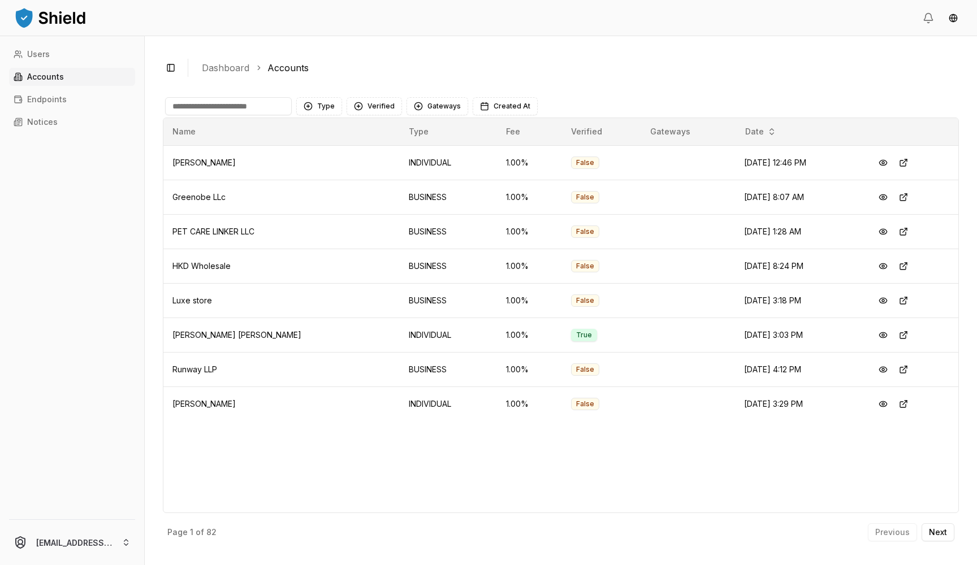
click at [244, 103] on input at bounding box center [228, 106] width 127 height 18
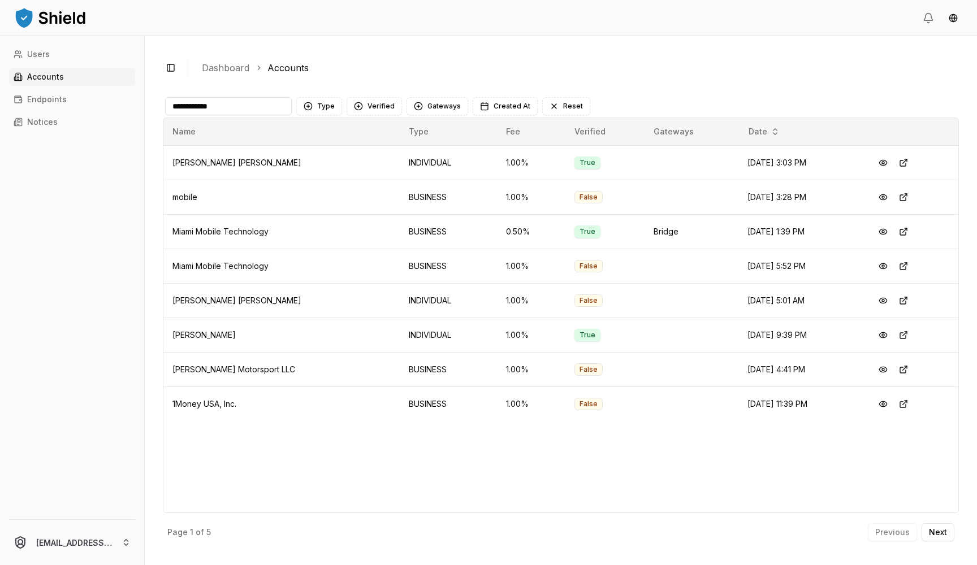
type input "**********"
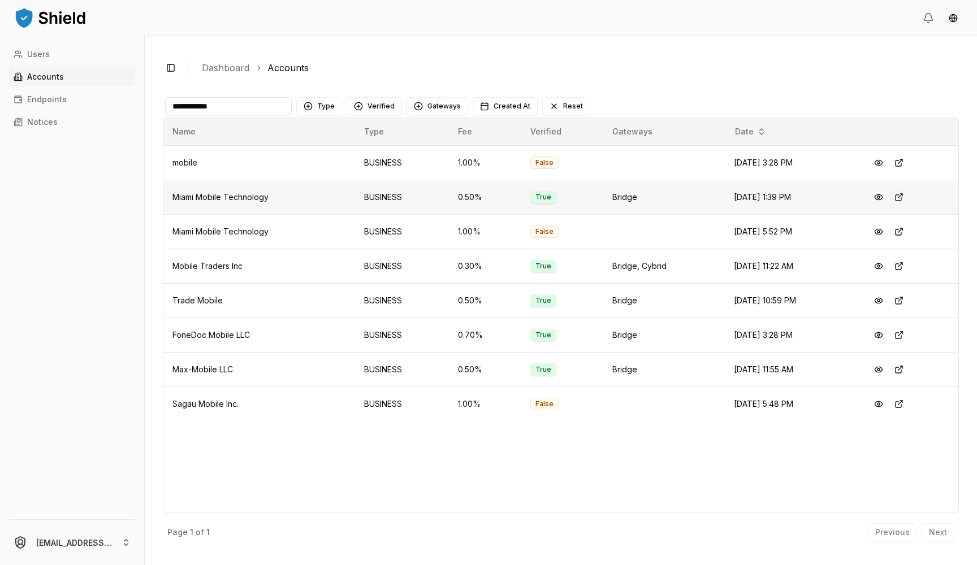
click at [905, 196] on button at bounding box center [899, 197] width 20 height 20
click at [269, 106] on input "**********" at bounding box center [228, 106] width 127 height 18
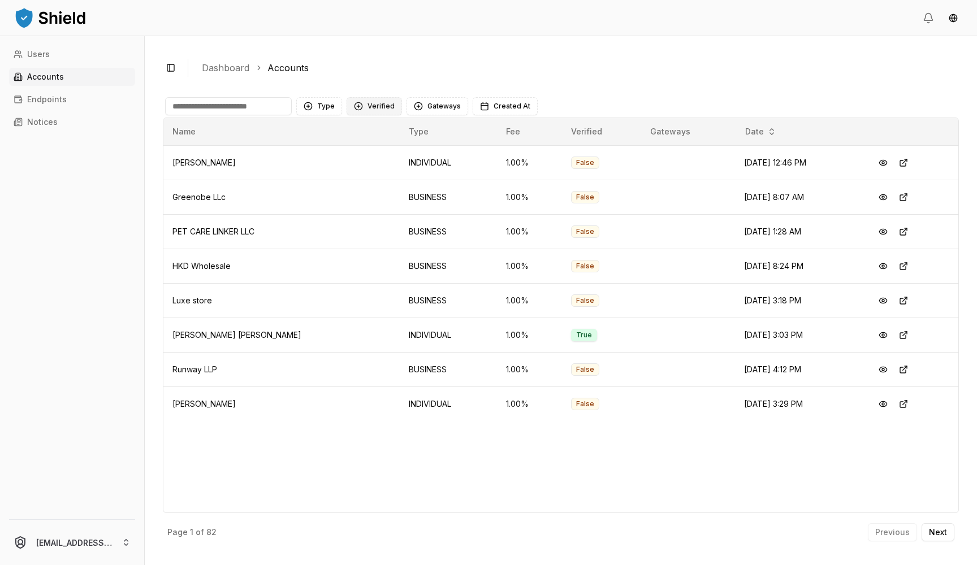
click at [365, 110] on button "Verified" at bounding box center [374, 106] width 55 height 18
click at [377, 154] on span "VERIFIED" at bounding box center [382, 152] width 33 height 11
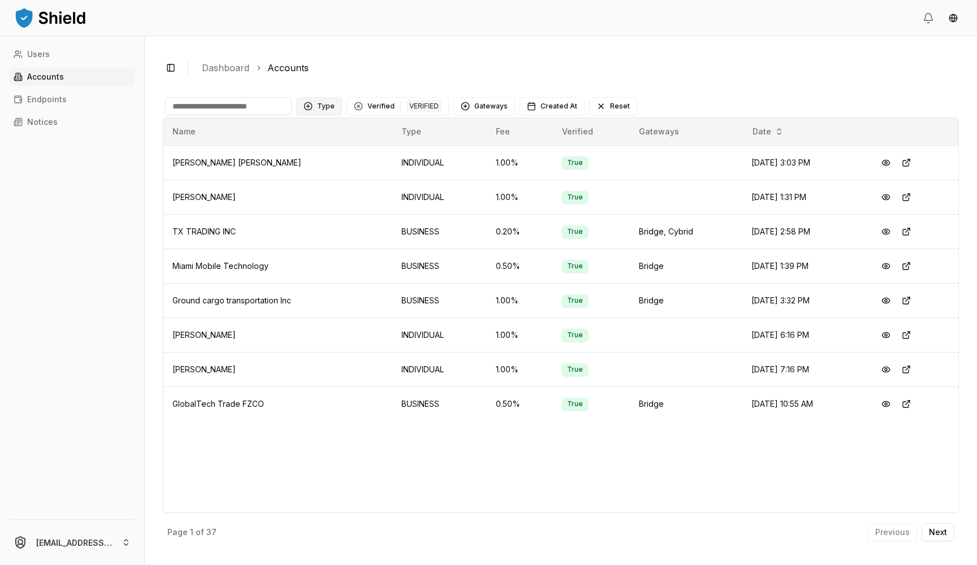
click at [320, 104] on button "Type" at bounding box center [319, 106] width 46 height 18
click at [306, 171] on div "Suggestions" at bounding box center [308, 170] width 9 height 9
